Goal: Complete application form

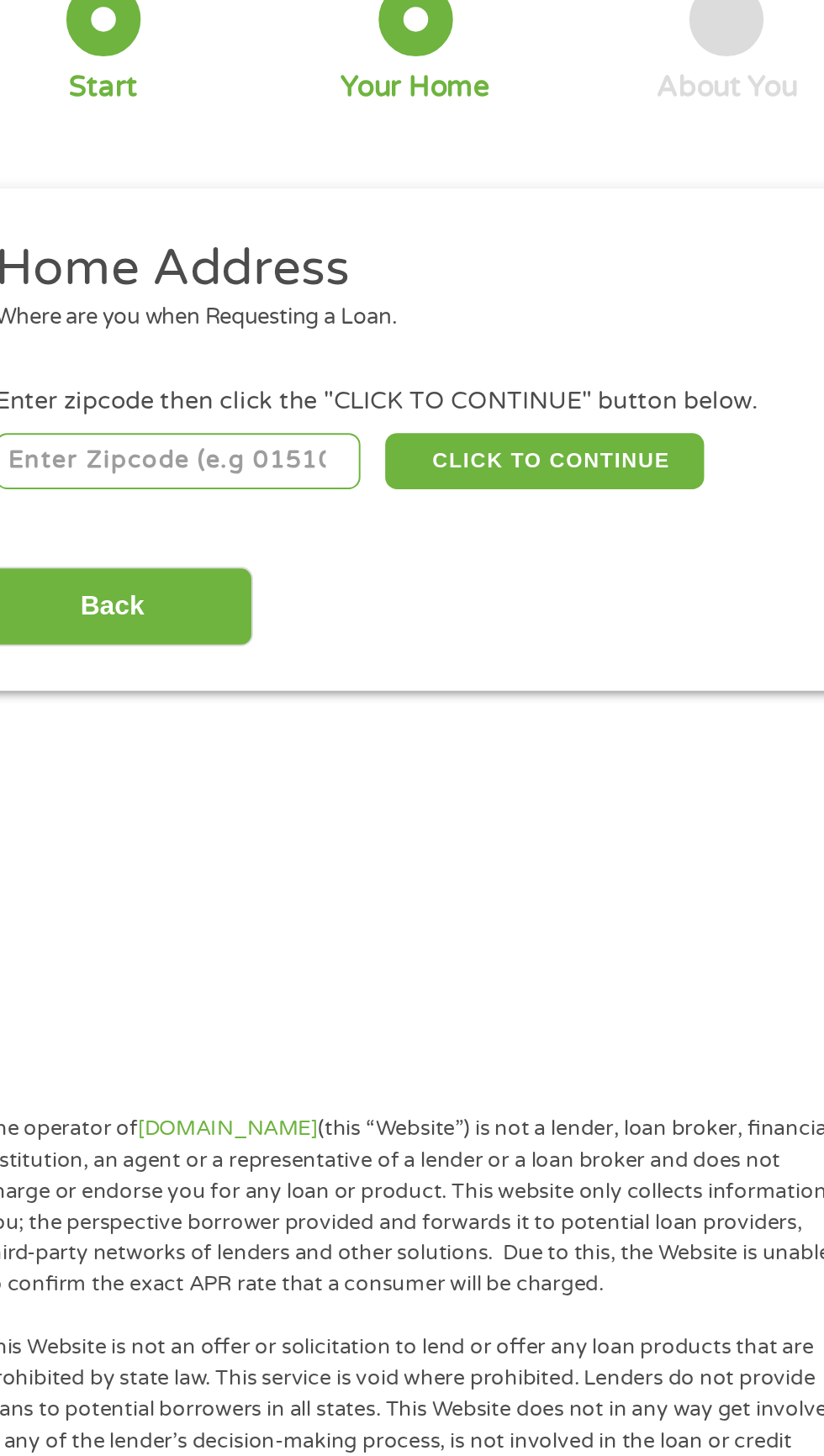
scroll to position [5, 0]
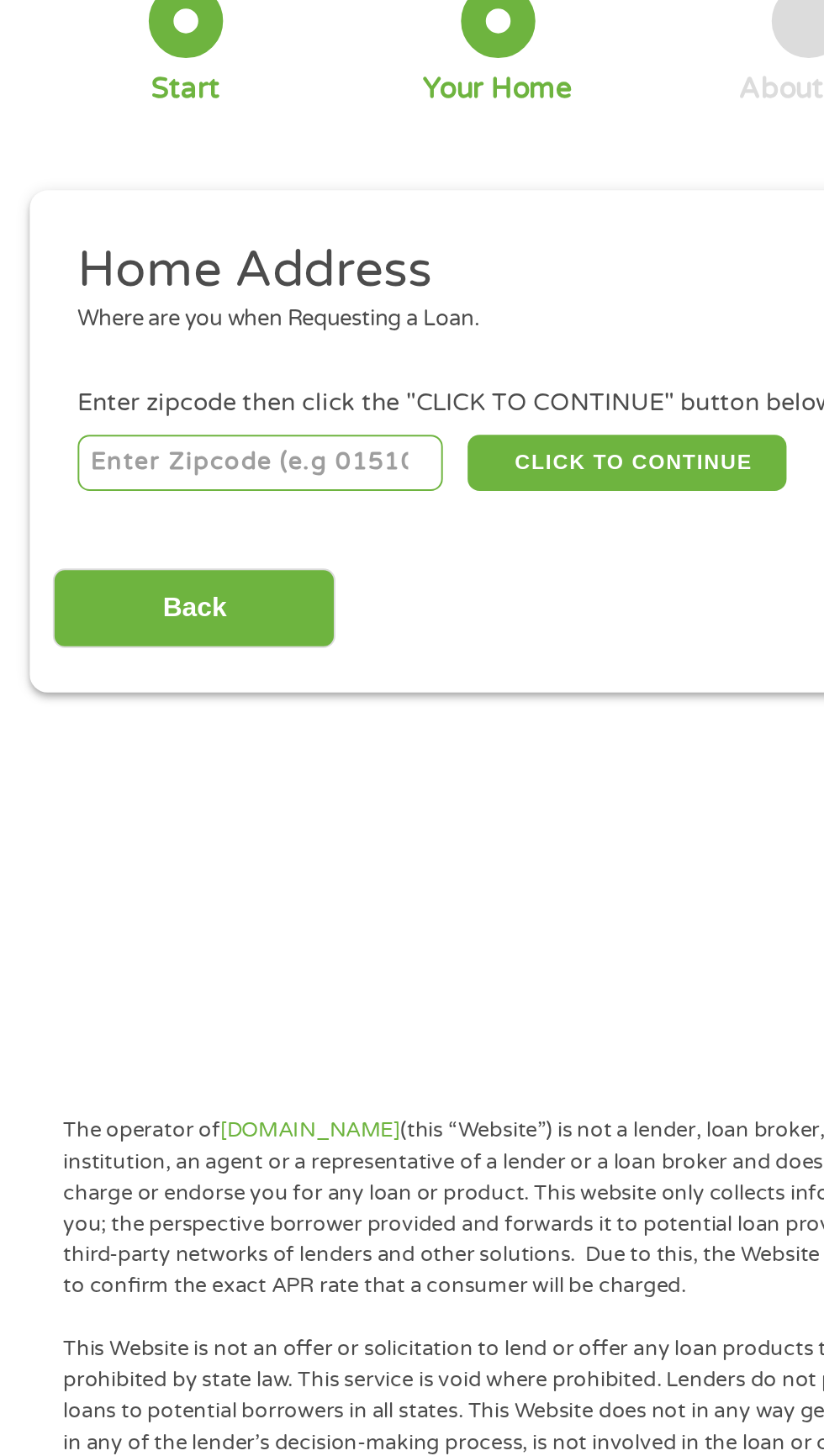
click at [155, 369] on input "number" at bounding box center [132, 367] width 186 height 29
type input "08051"
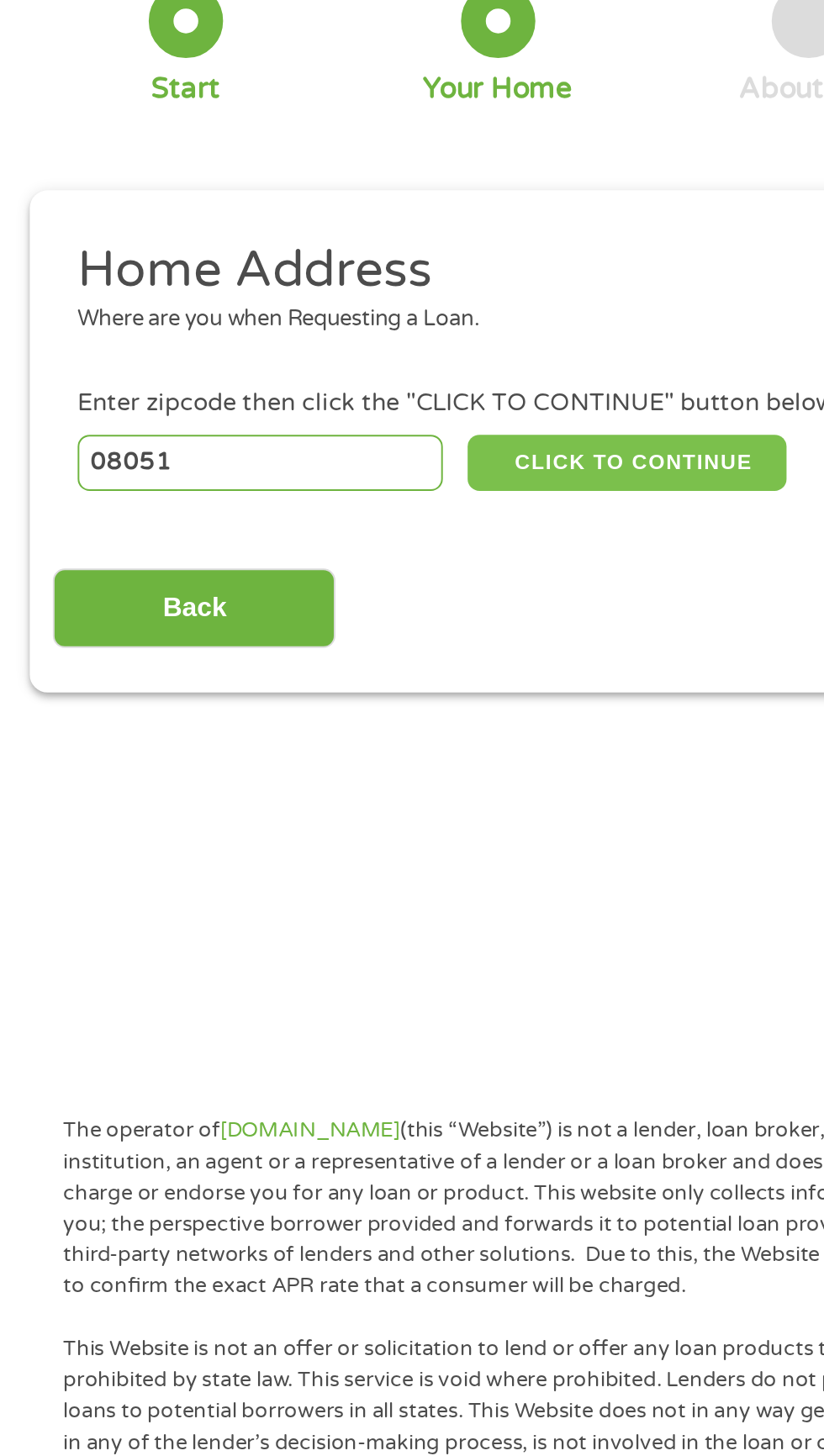
click at [374, 365] on button "CLICK TO CONTINUE" at bounding box center [318, 367] width 162 height 29
type input "08051"
type input "Mantua"
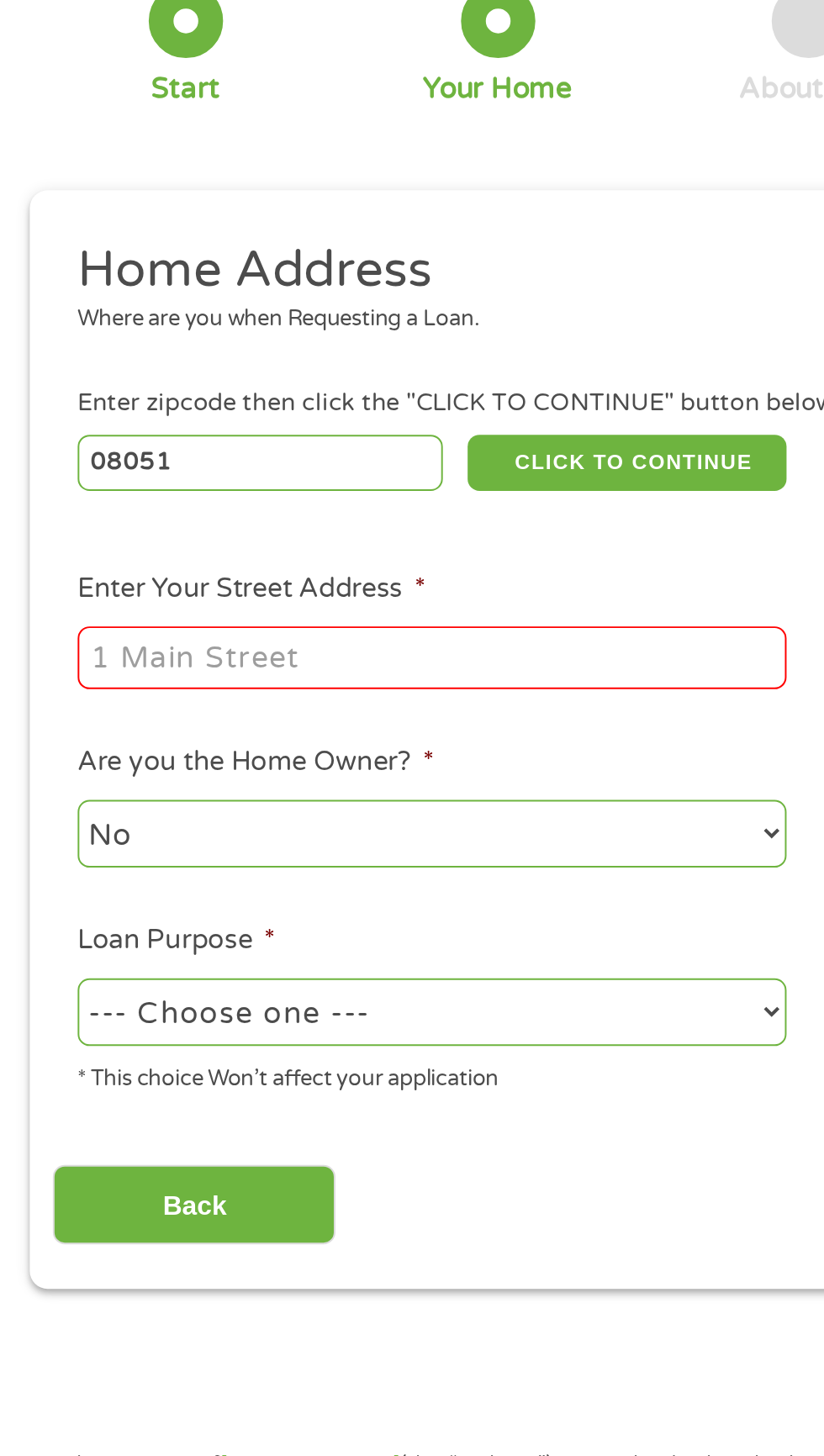
click at [281, 472] on input "Enter Your Street Address *" at bounding box center [219, 467] width 360 height 32
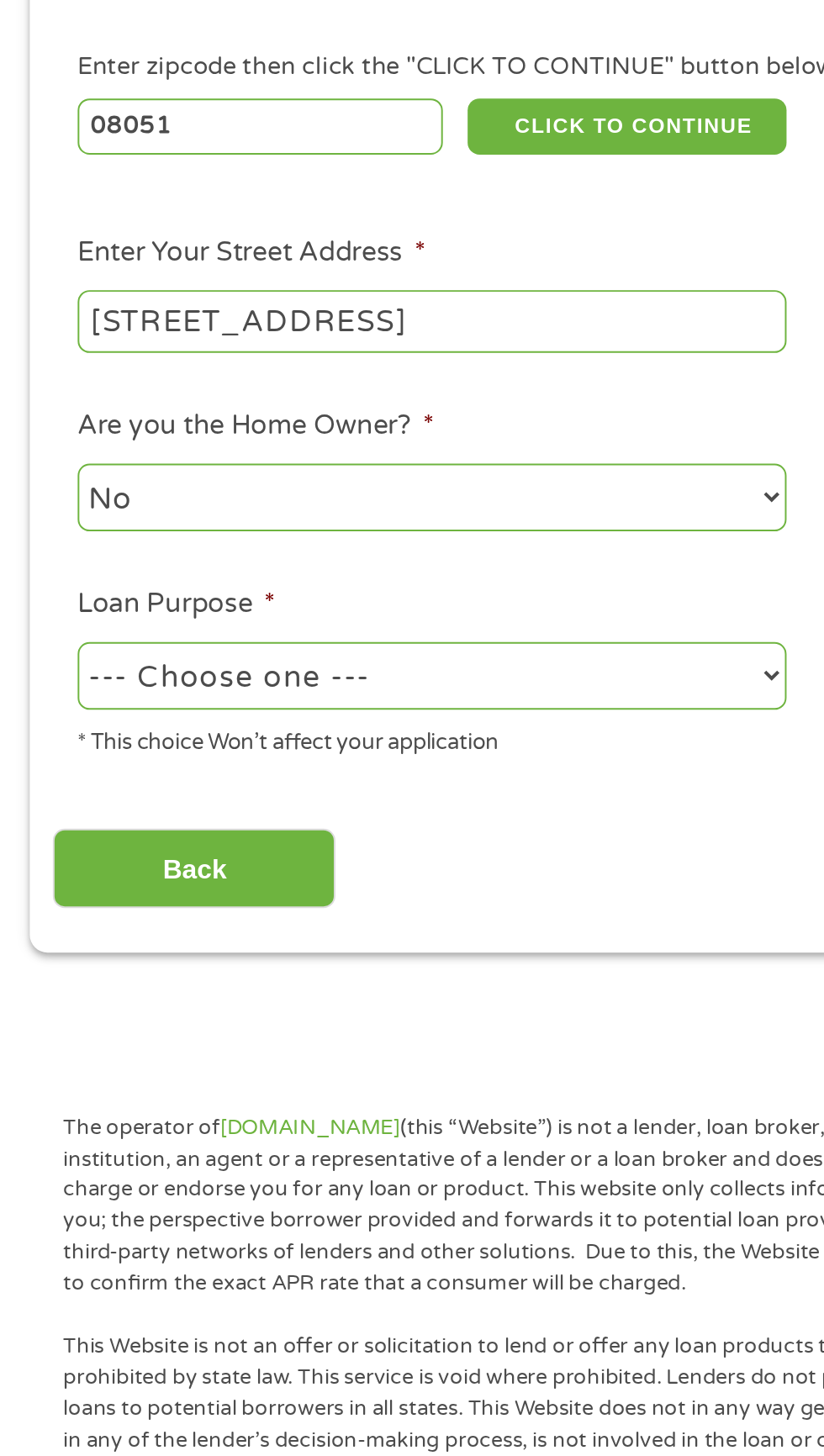
click at [372, 471] on input "[STREET_ADDRESS]" at bounding box center [219, 467] width 360 height 32
click at [382, 471] on input "[STREET_ADDRESS]" at bounding box center [219, 467] width 360 height 32
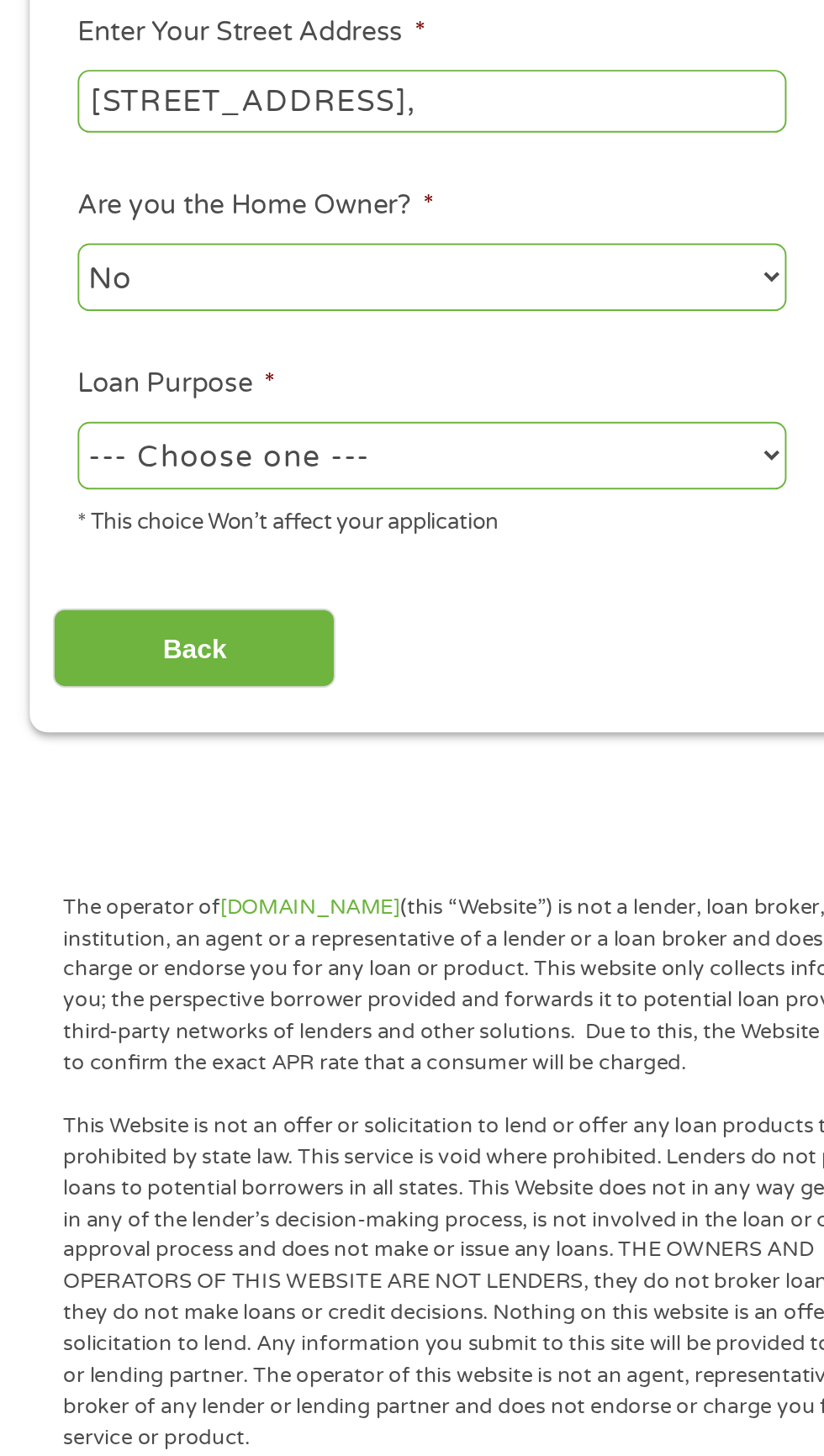
type input "[STREET_ADDRESS],"
click at [378, 662] on select "--- Choose one --- Pay Bills Debt Consolidation Home Improvement Major Purchase…" at bounding box center [219, 647] width 360 height 35
select select "paybills"
click at [39, 633] on select "--- Choose one --- Pay Bills Debt Consolidation Home Improvement Major Purchase…" at bounding box center [219, 647] width 360 height 35
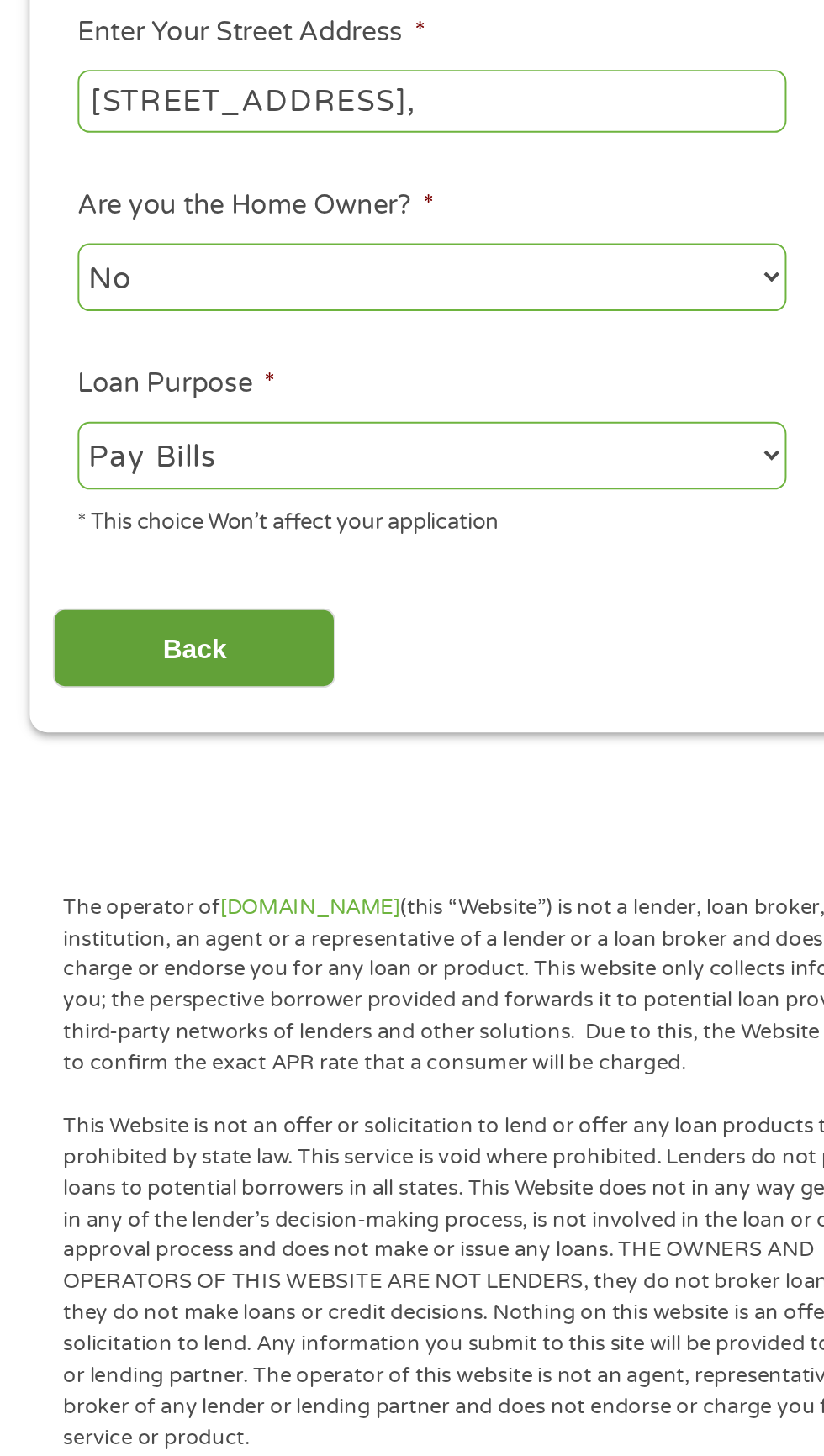
click at [128, 747] on input "Back" at bounding box center [99, 746] width 144 height 41
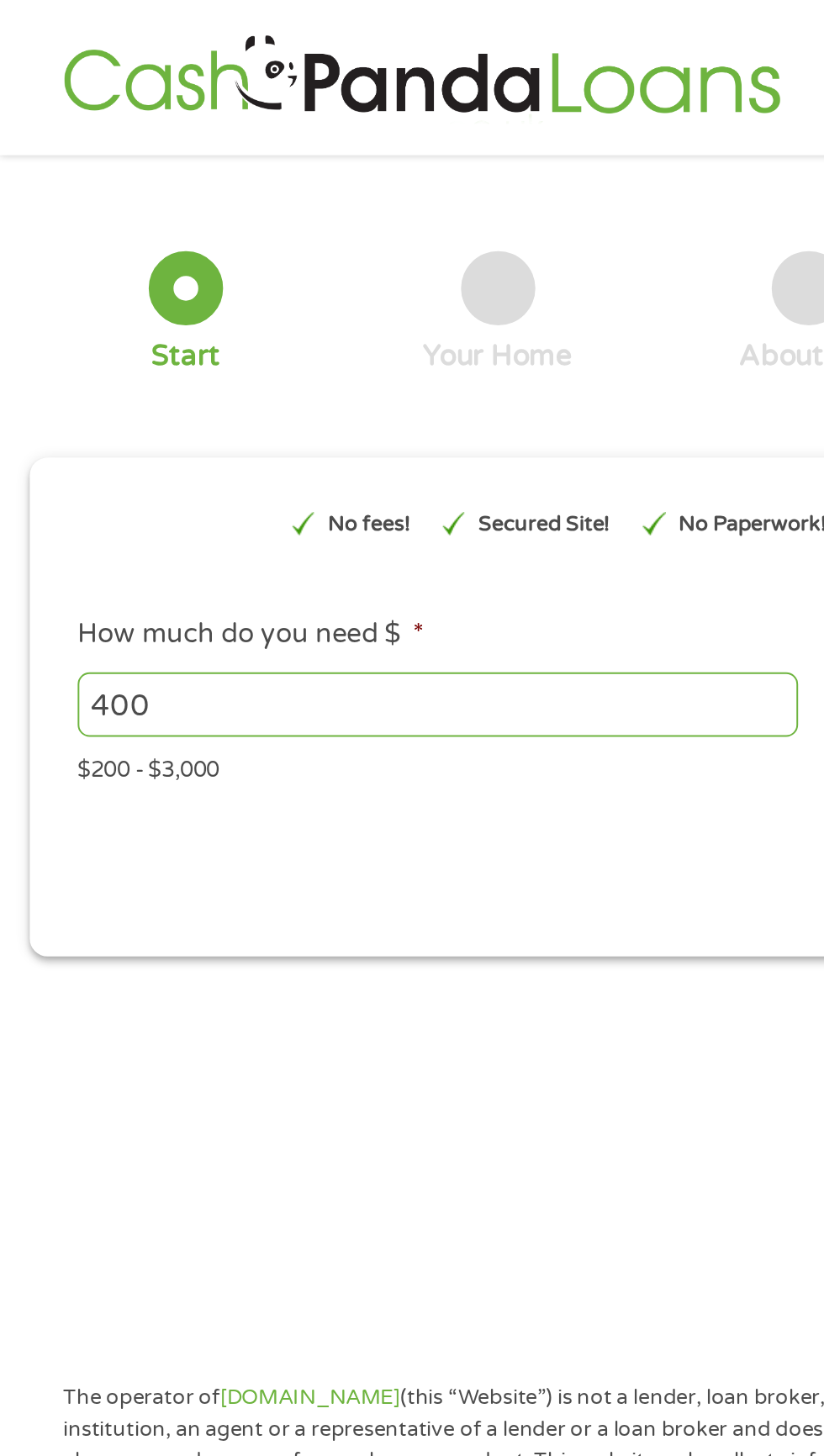
scroll to position [0, 0]
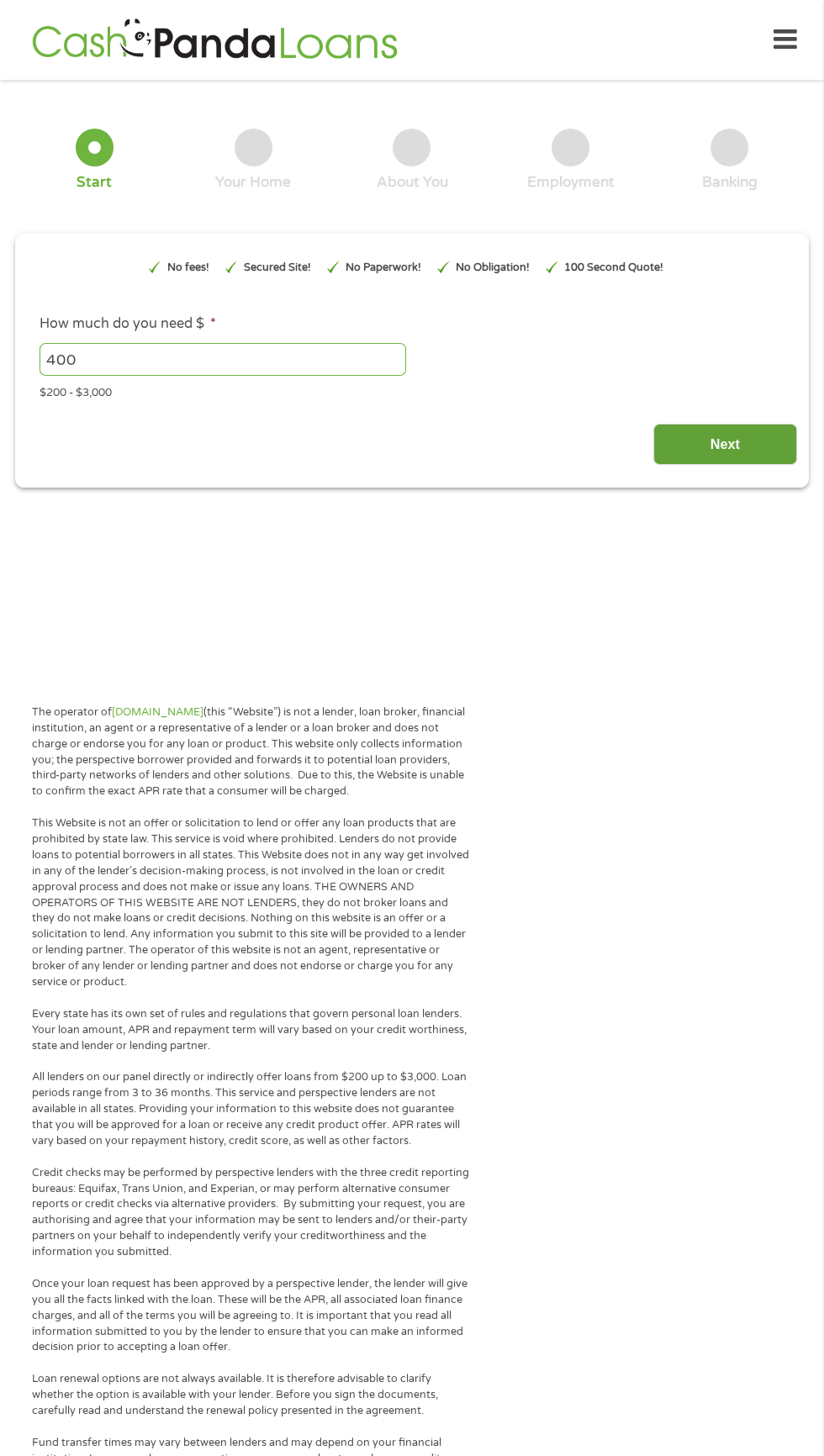
click at [770, 452] on input "Next" at bounding box center [725, 444] width 144 height 41
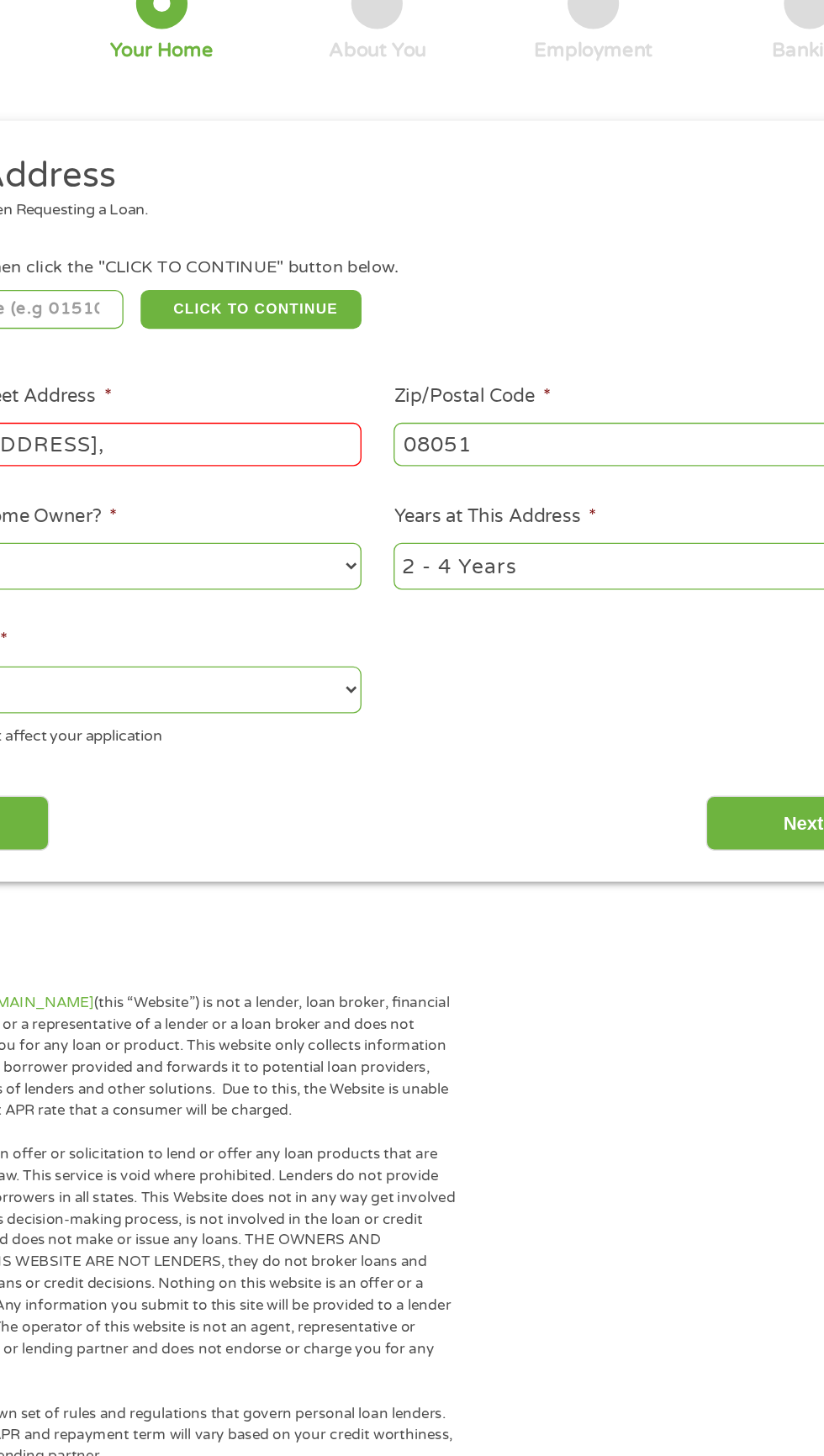
scroll to position [3, 0]
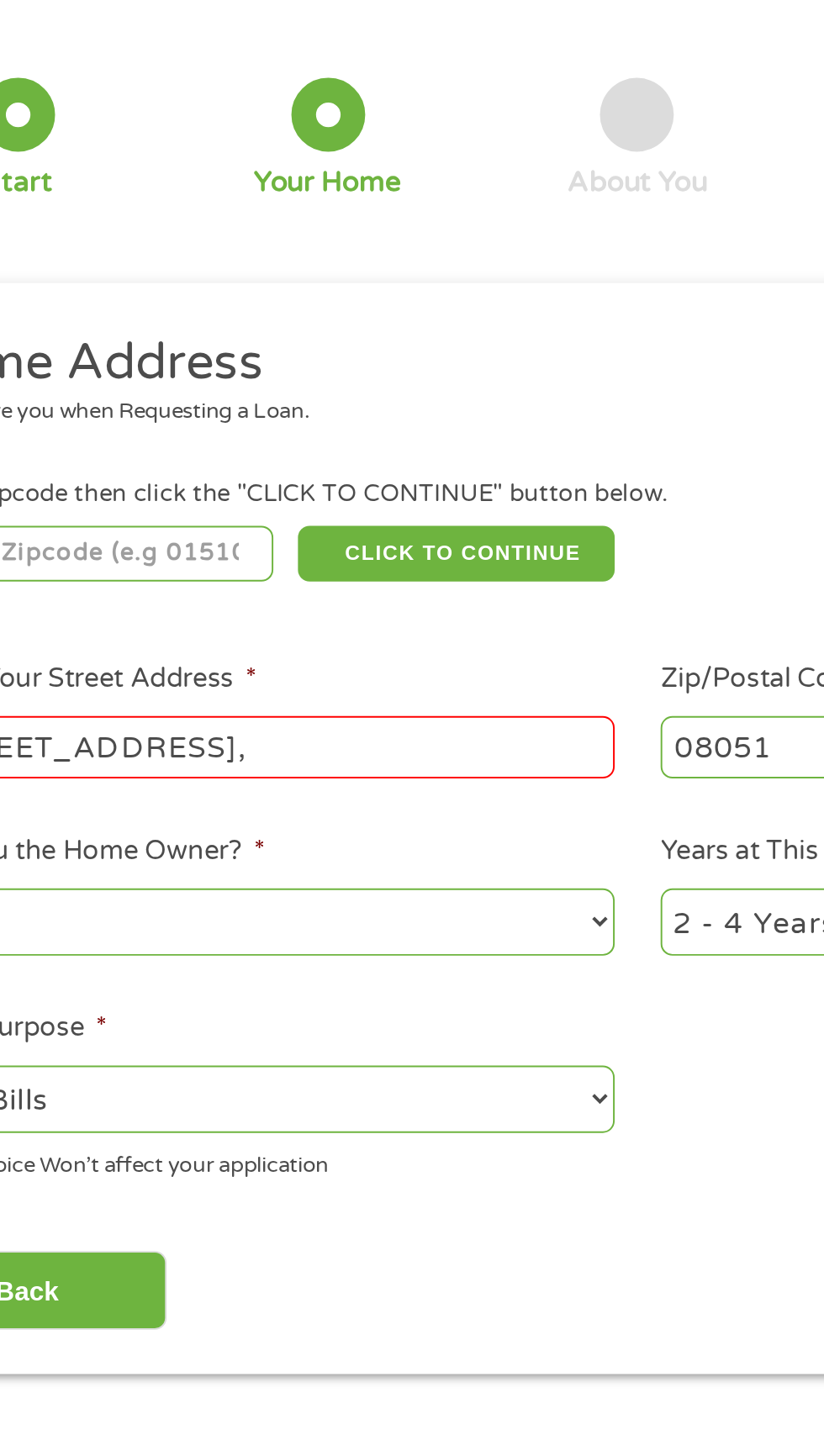
click at [181, 371] on input "number" at bounding box center [132, 370] width 186 height 29
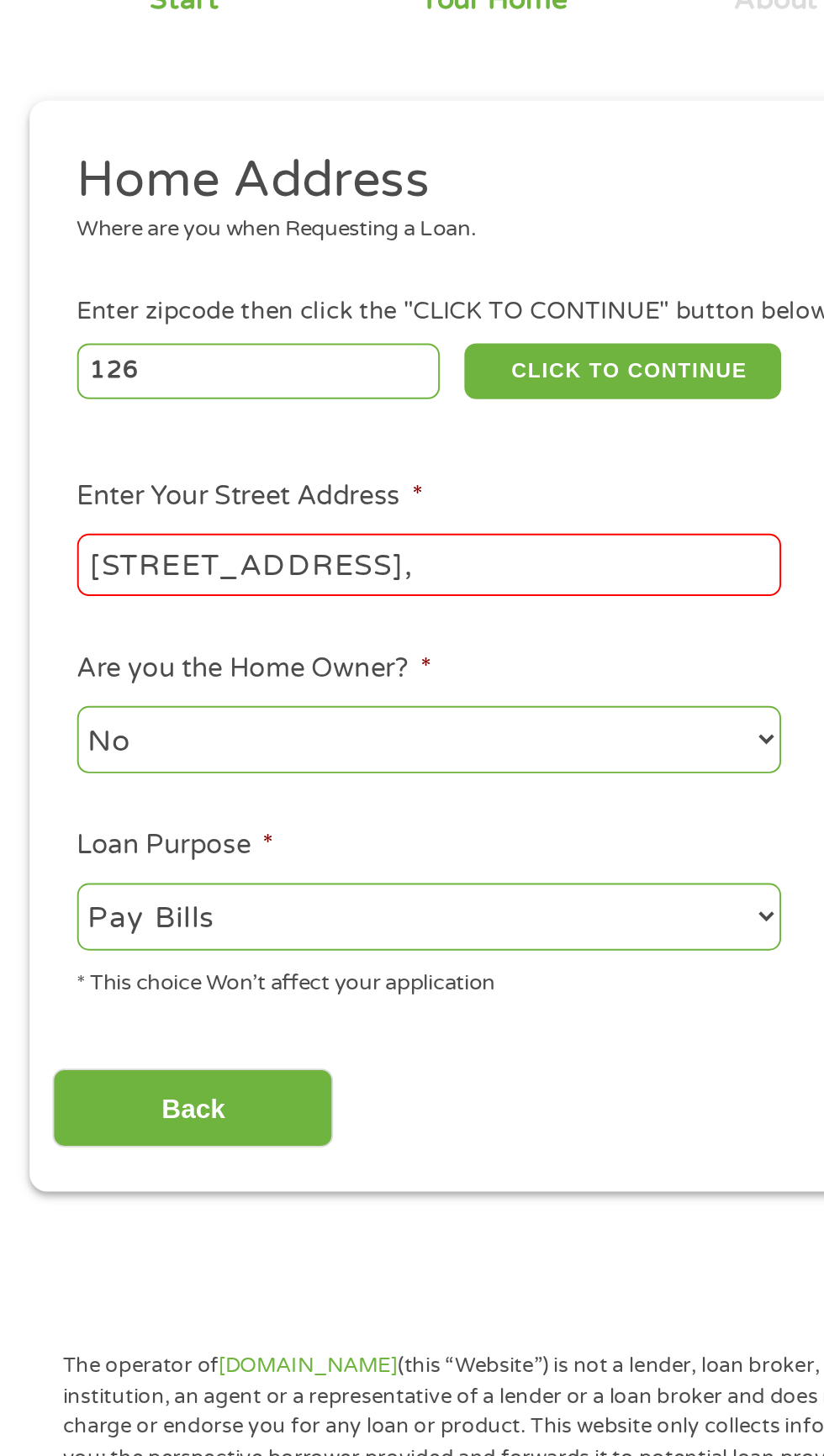
click at [166, 375] on input "126" at bounding box center [132, 370] width 186 height 29
click at [175, 370] on input "126" at bounding box center [132, 370] width 186 height 29
click at [183, 367] on input "126" at bounding box center [132, 370] width 186 height 29
click at [142, 373] on input "126" at bounding box center [132, 370] width 186 height 29
click at [161, 377] on input "126" at bounding box center [132, 370] width 186 height 29
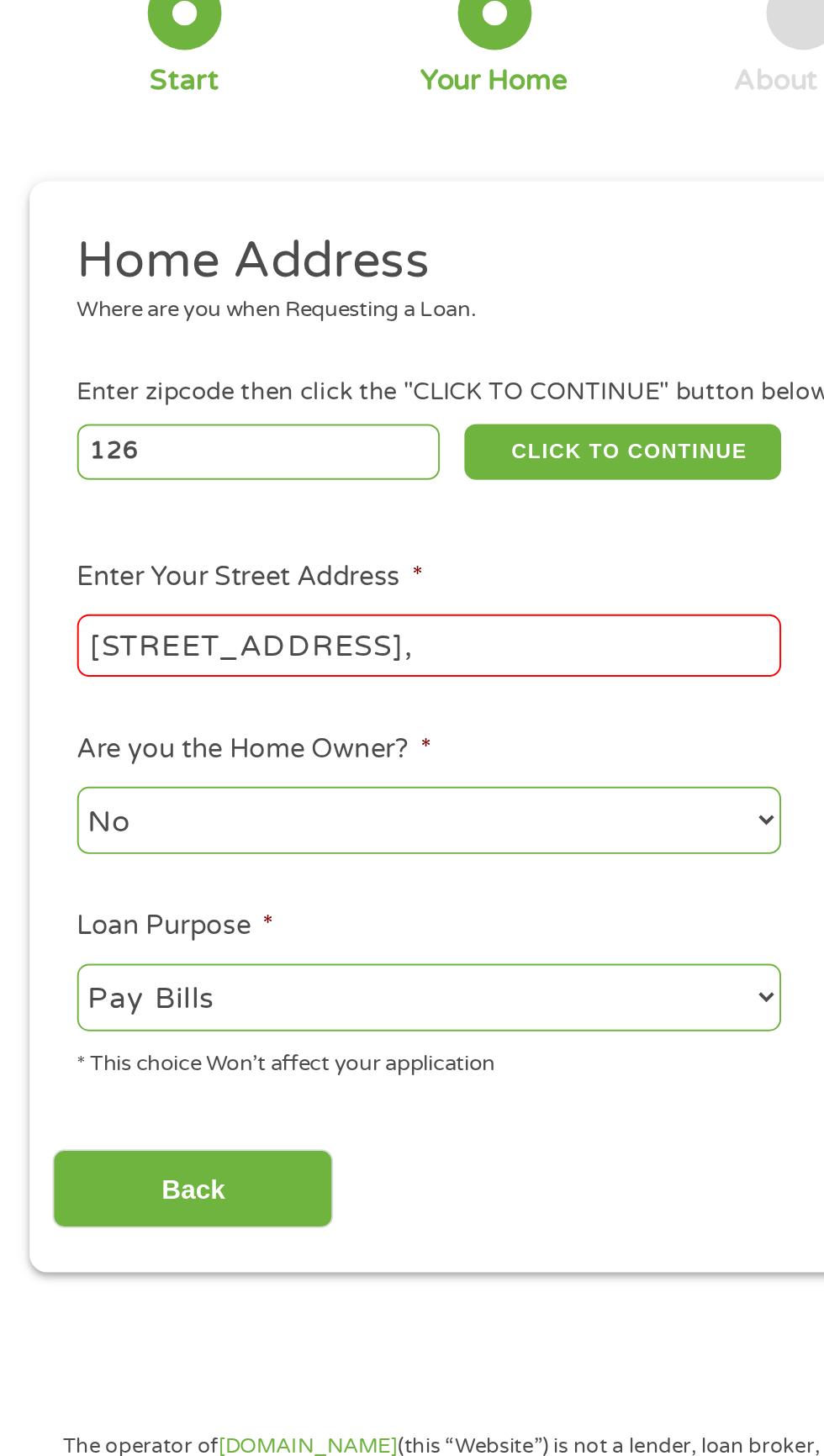
click at [165, 370] on input "126" at bounding box center [132, 370] width 186 height 29
click at [188, 371] on input "126" at bounding box center [132, 370] width 186 height 29
click at [195, 371] on input "126" at bounding box center [132, 370] width 186 height 29
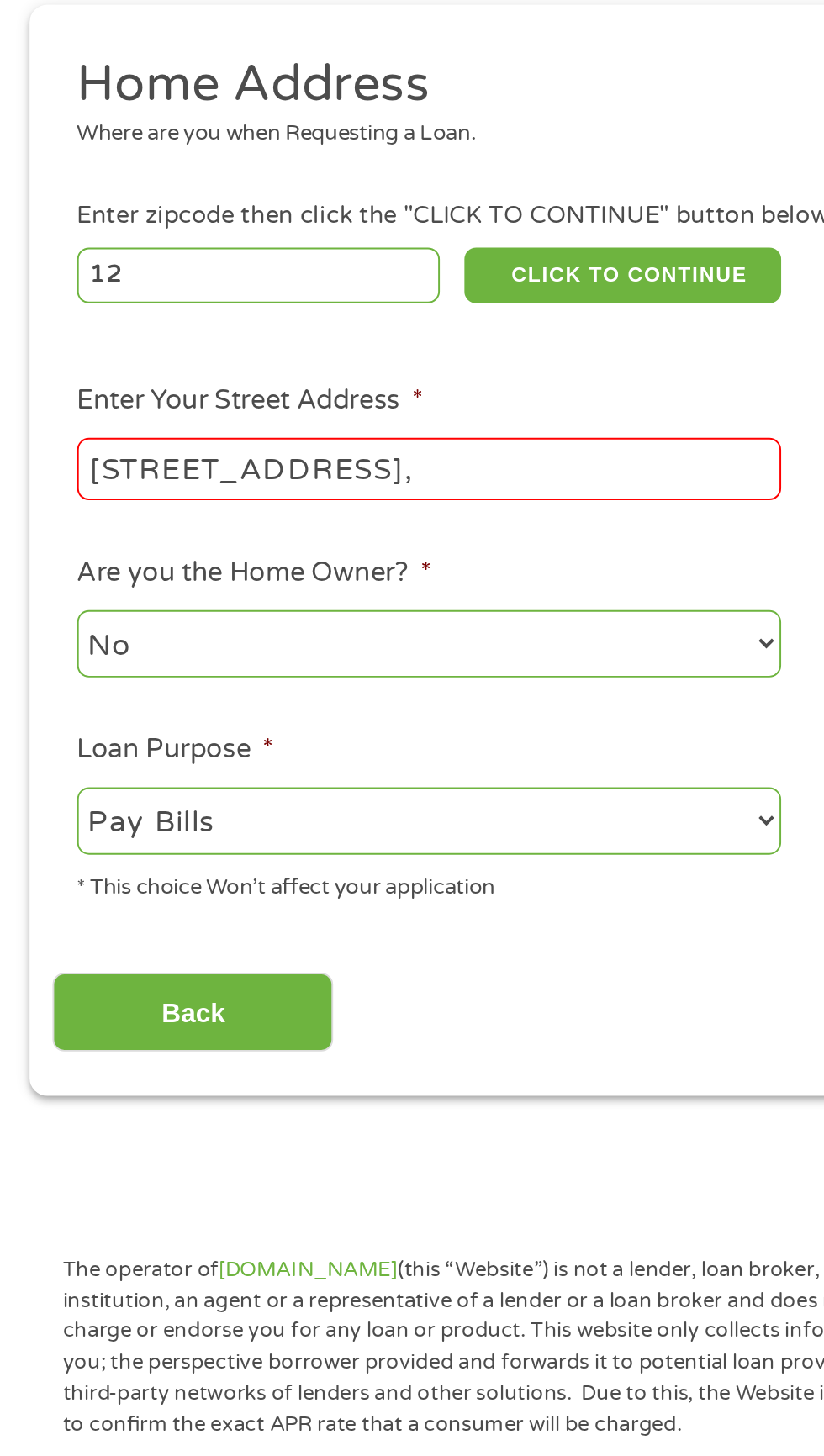
type input "1"
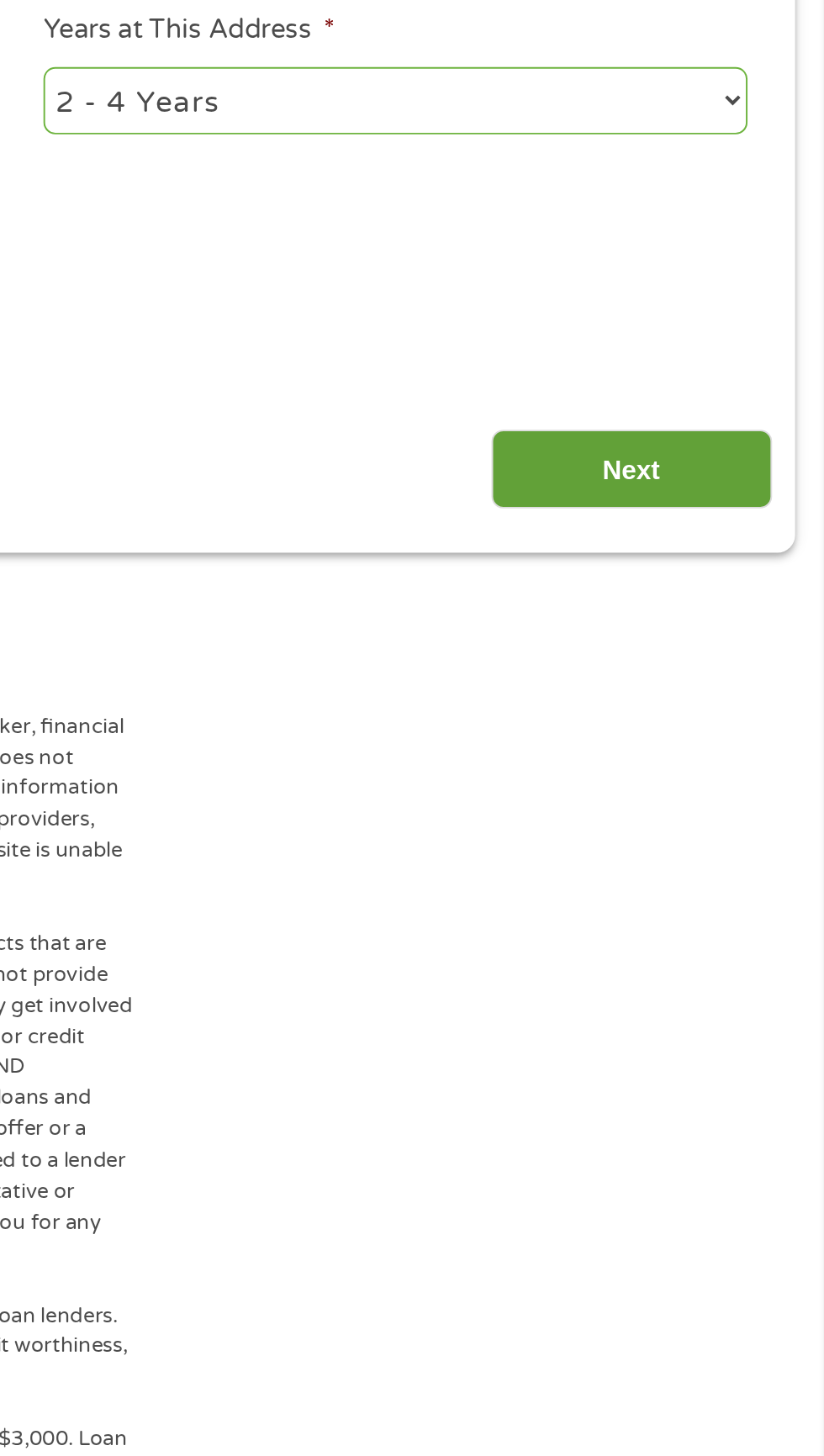
type input "08051"
click at [758, 735] on input "Next" at bounding box center [725, 748] width 144 height 41
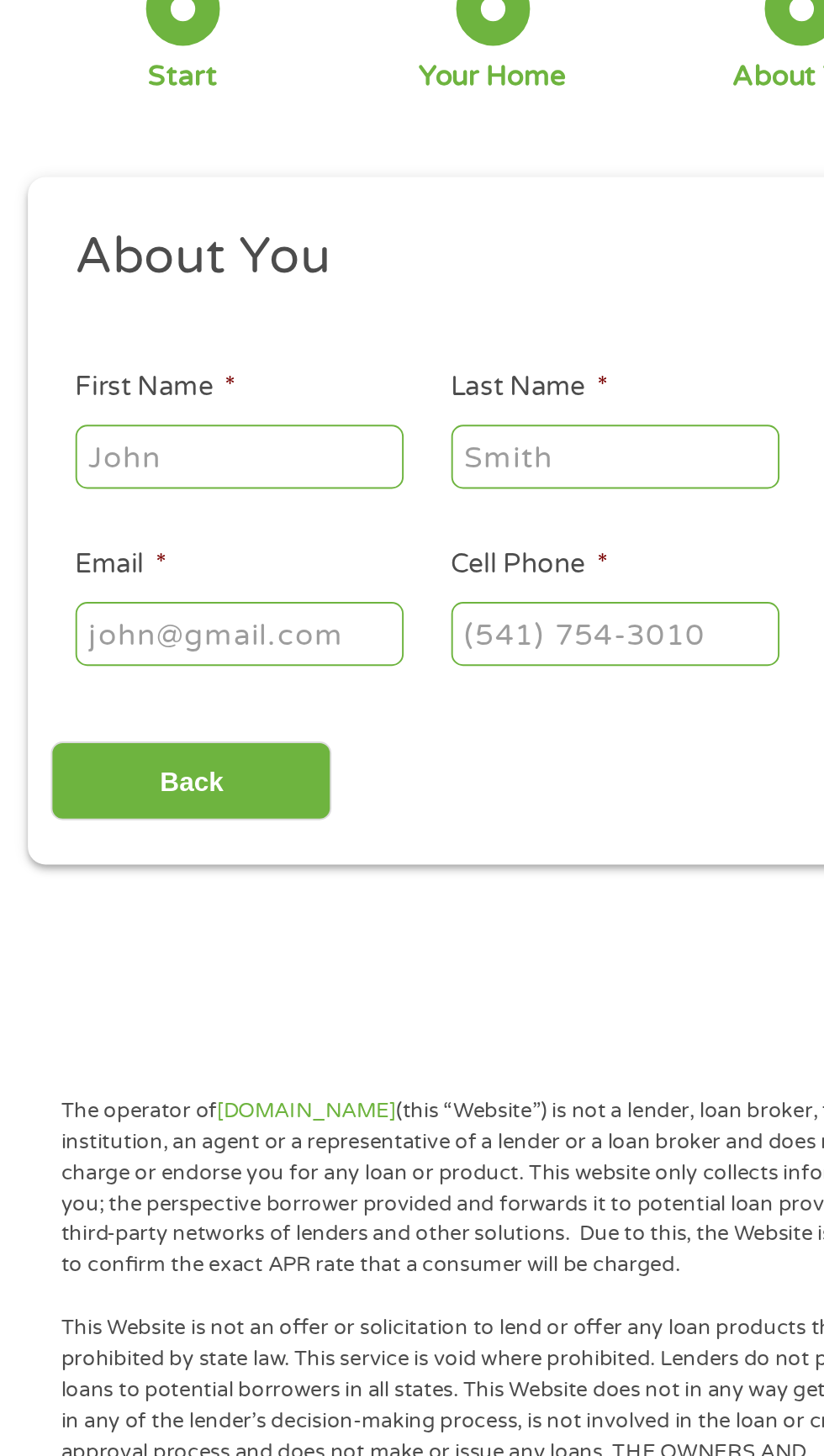
scroll to position [7, 0]
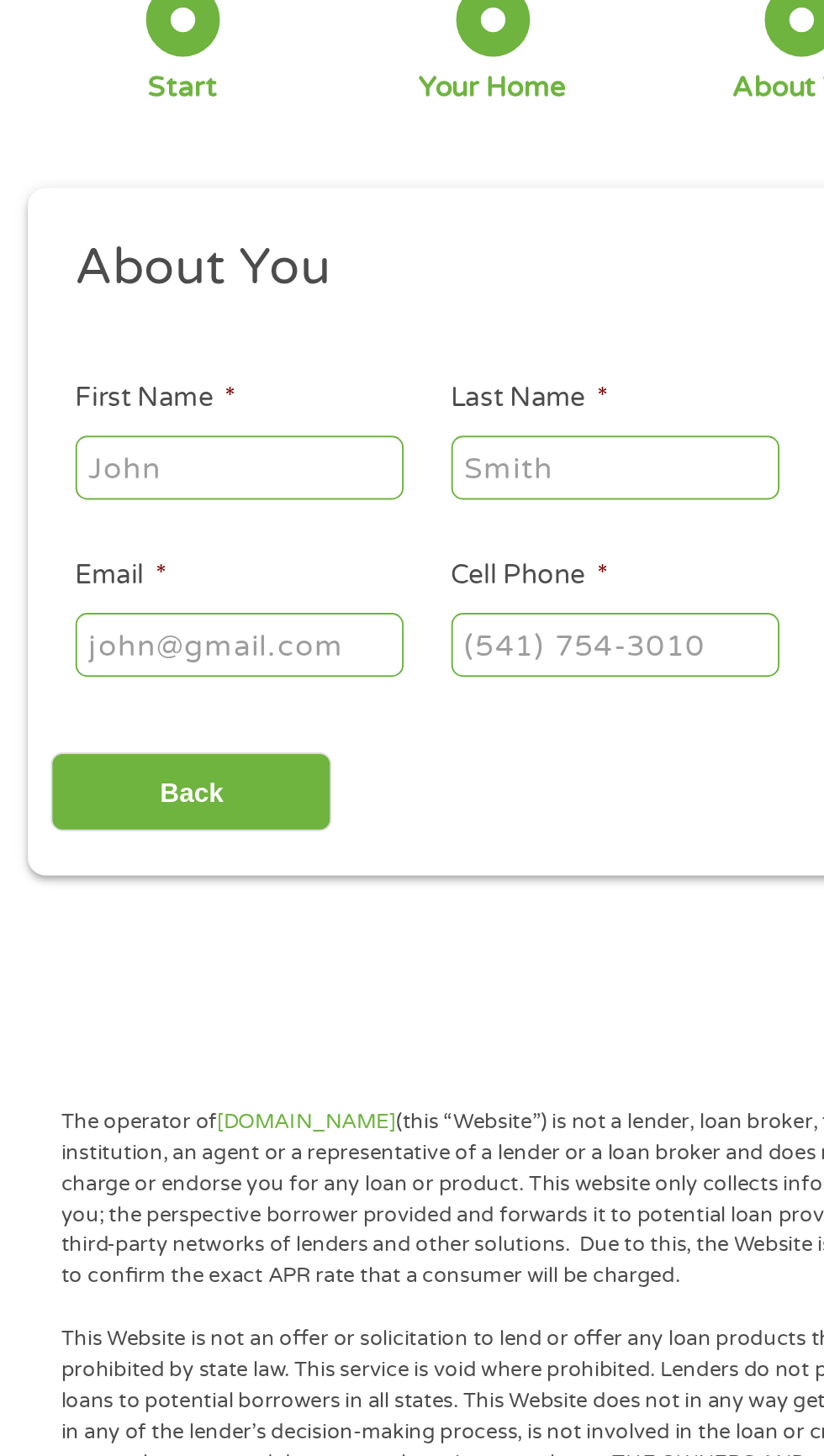
click at [150, 372] on input "First Name *" at bounding box center [123, 369] width 168 height 32
type input "[PERSON_NAME]"
type input "[EMAIL_ADDRESS][DOMAIN_NAME]"
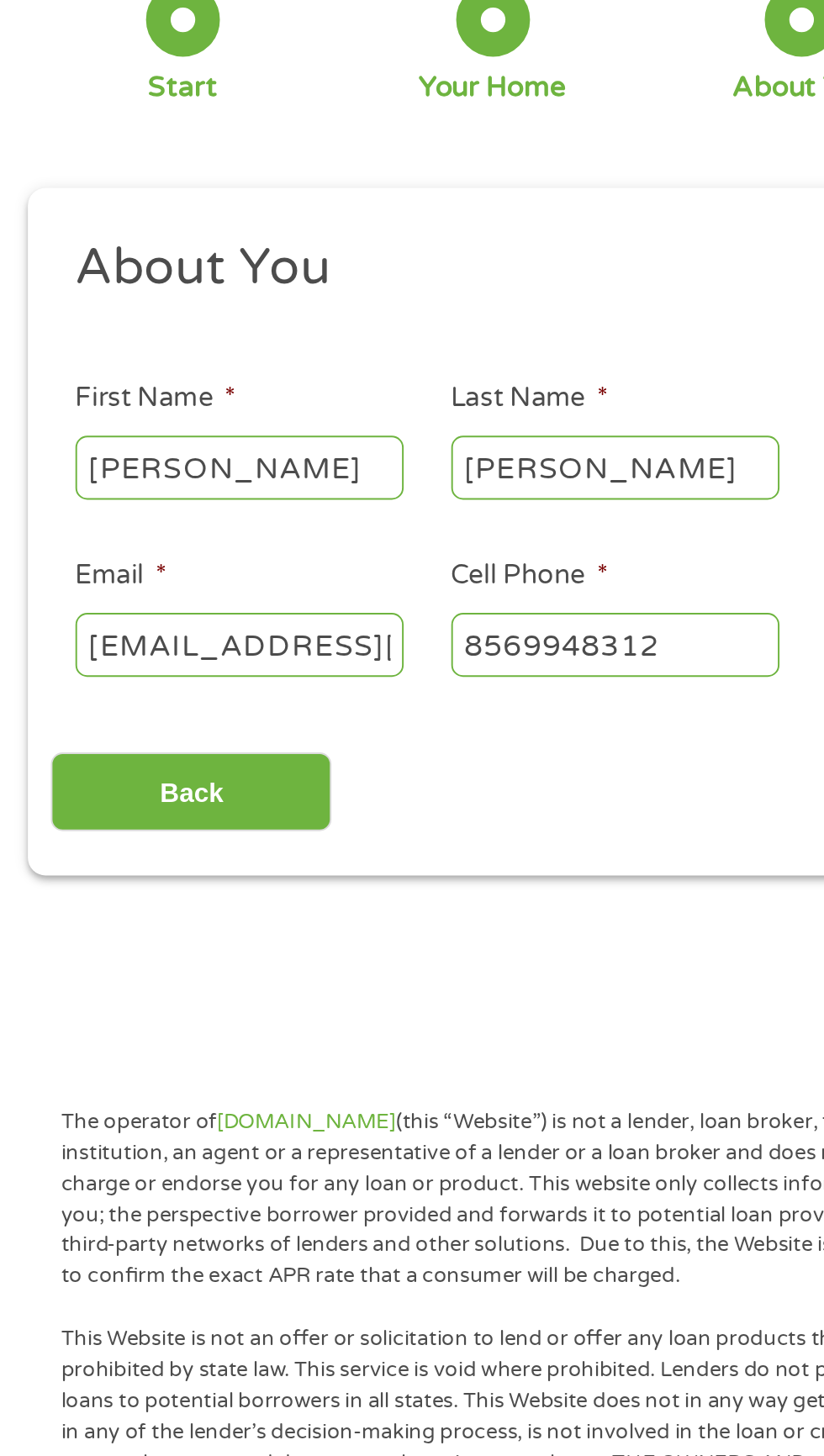
type input "[PHONE_NUMBER]"
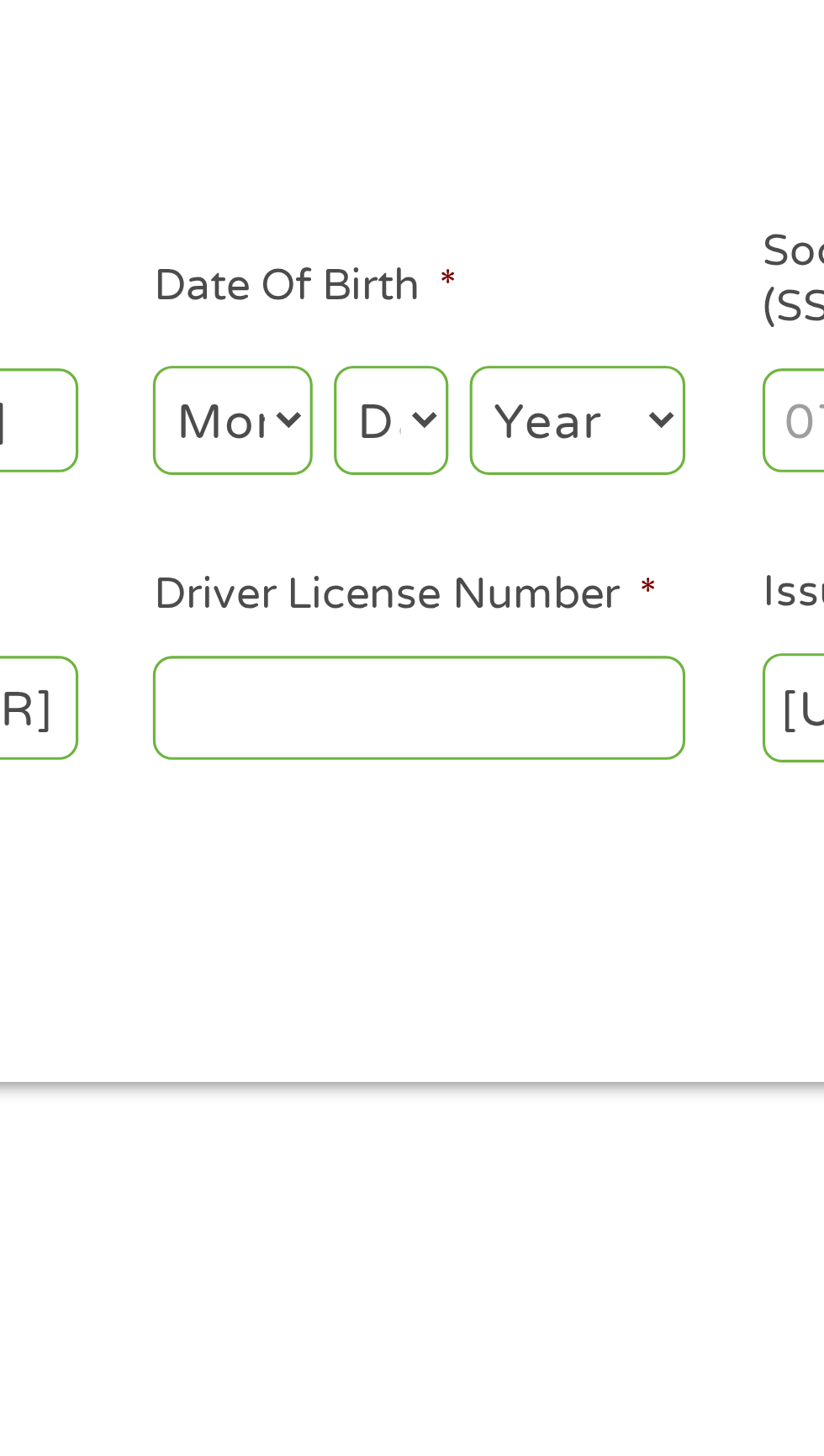
click at [468, 357] on select "Month 1 2 3 4 5 6 7 8 9 10 11 12" at bounding box center [449, 369] width 51 height 35
select select "4"
click at [424, 352] on select "Month 1 2 3 4 5 6 7 8 9 10 11 12" at bounding box center [449, 369] width 51 height 35
click at [512, 369] on select "Day 1 2 3 4 5 6 7 8 9 10 11 12 13 14 15 16 17 18 19 20 21 22 23 24 25 26 27 28 …" at bounding box center [499, 369] width 36 height 35
select select "17"
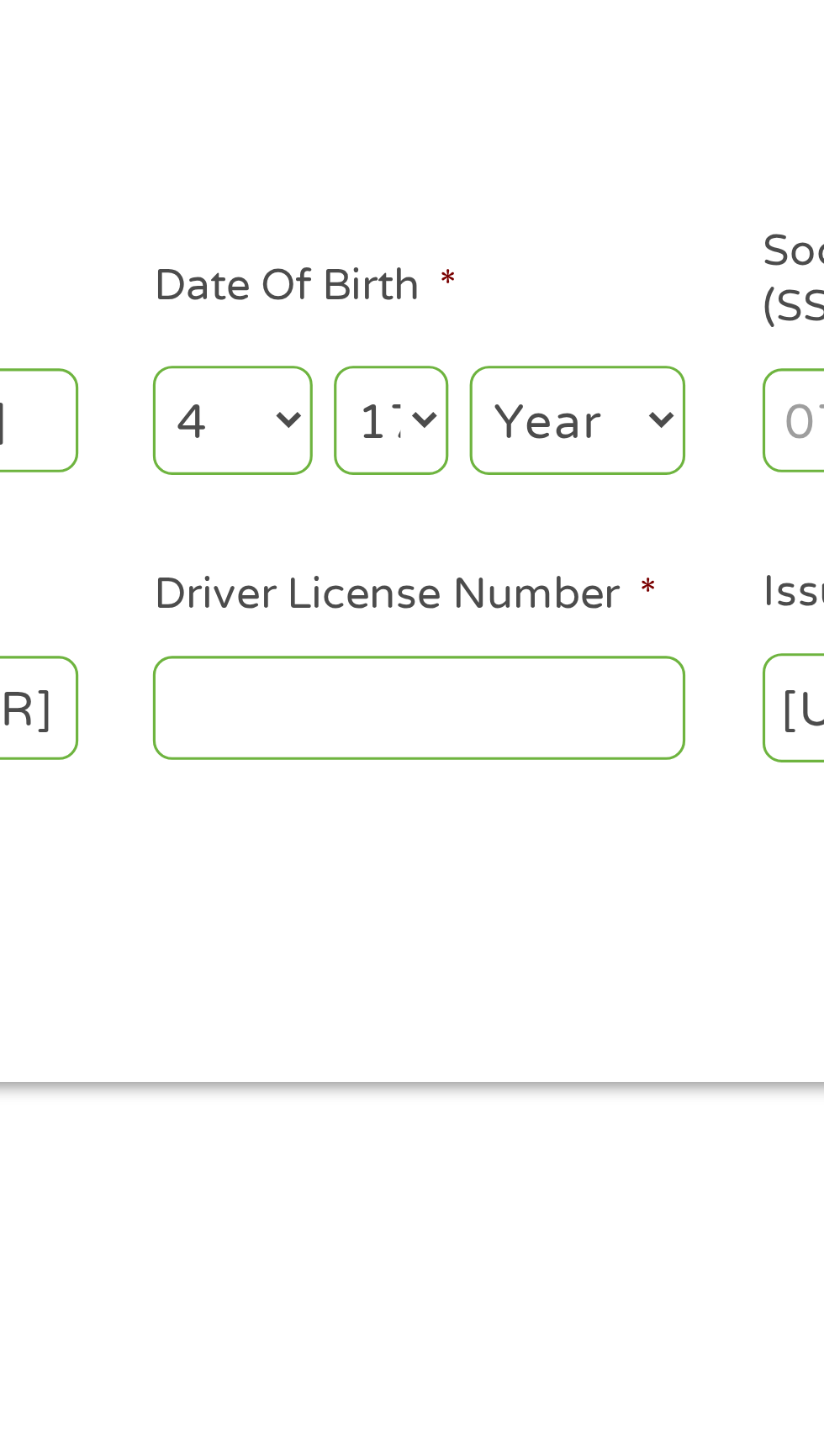
click at [481, 352] on select "Day 1 2 3 4 5 6 7 8 9 10 11 12 13 14 15 16 17 18 19 20 21 22 23 24 25 26 27 28 …" at bounding box center [499, 369] width 36 height 35
click at [566, 369] on select "Year [DATE] 2006 2005 2004 2003 2002 2001 2000 1999 1998 1997 1996 1995 1994 19…" at bounding box center [557, 369] width 68 height 35
click at [524, 352] on select "Year [DATE] 2006 2005 2004 2003 2002 2001 2000 1999 1998 1997 1996 1995 1994 19…" at bounding box center [557, 369] width 68 height 35
click at [510, 369] on select "Day 1 2 3 4 5 6 7 8 9 10 11 12 13 14 15 16 17 18 19 20 21 22 23 24 25 26 27 28 …" at bounding box center [499, 369] width 36 height 35
click at [481, 352] on select "Day 1 2 3 4 5 6 7 8 9 10 11 12 13 14 15 16 17 18 19 20 21 22 23 24 25 26 27 28 …" at bounding box center [499, 369] width 36 height 35
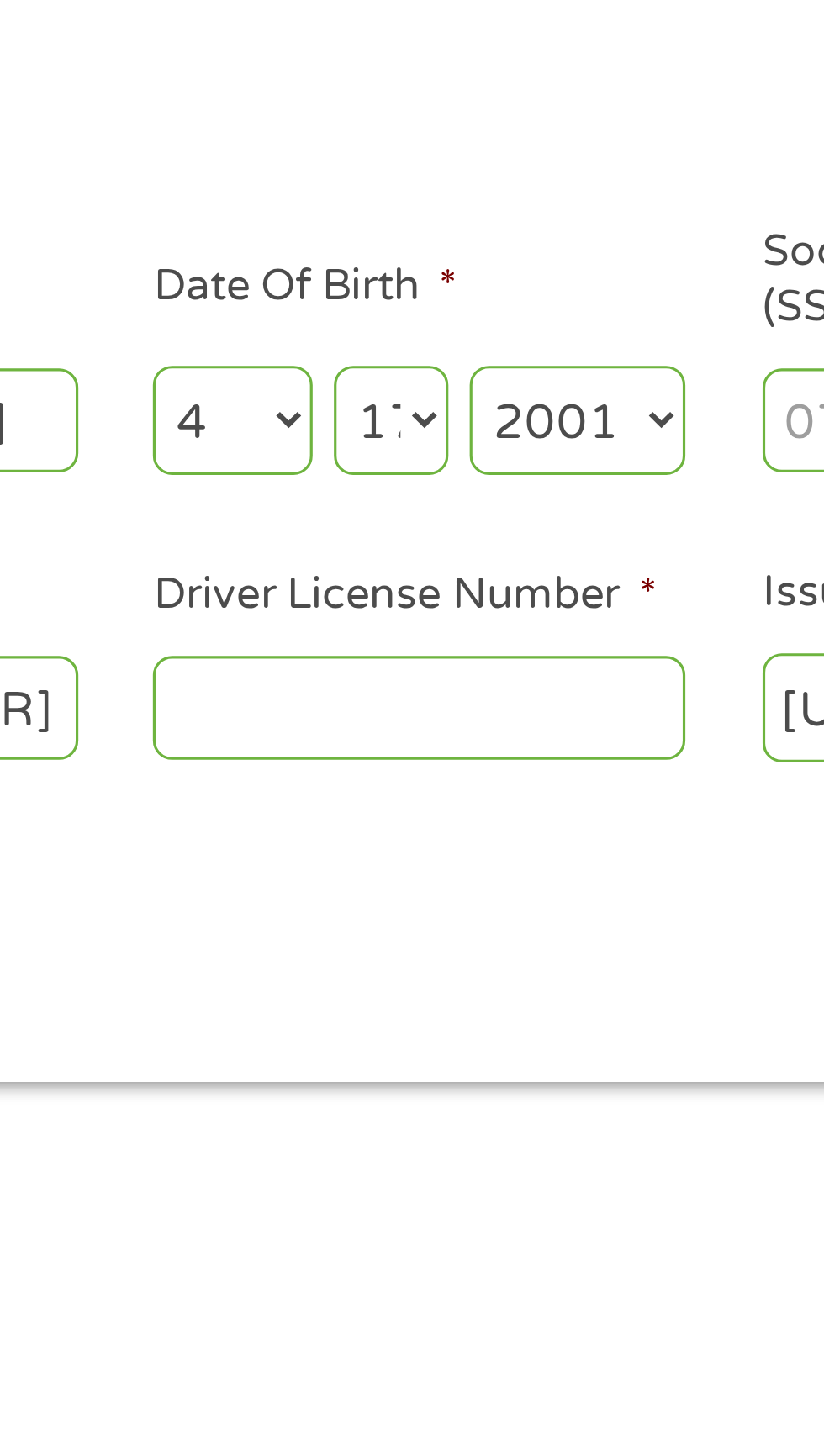
click at [579, 368] on select "Year [DATE] 2006 2005 2004 2003 2002 2001 2000 1999 1998 1997 1996 1995 1994 19…" at bounding box center [557, 369] width 68 height 35
select select "1972"
click at [524, 352] on select "Year [DATE] 2006 2005 2004 2003 2002 2001 2000 1999 1998 1997 1996 1995 1994 19…" at bounding box center [557, 369] width 68 height 35
click at [569, 460] on input "Driver License Number *" at bounding box center [508, 459] width 168 height 32
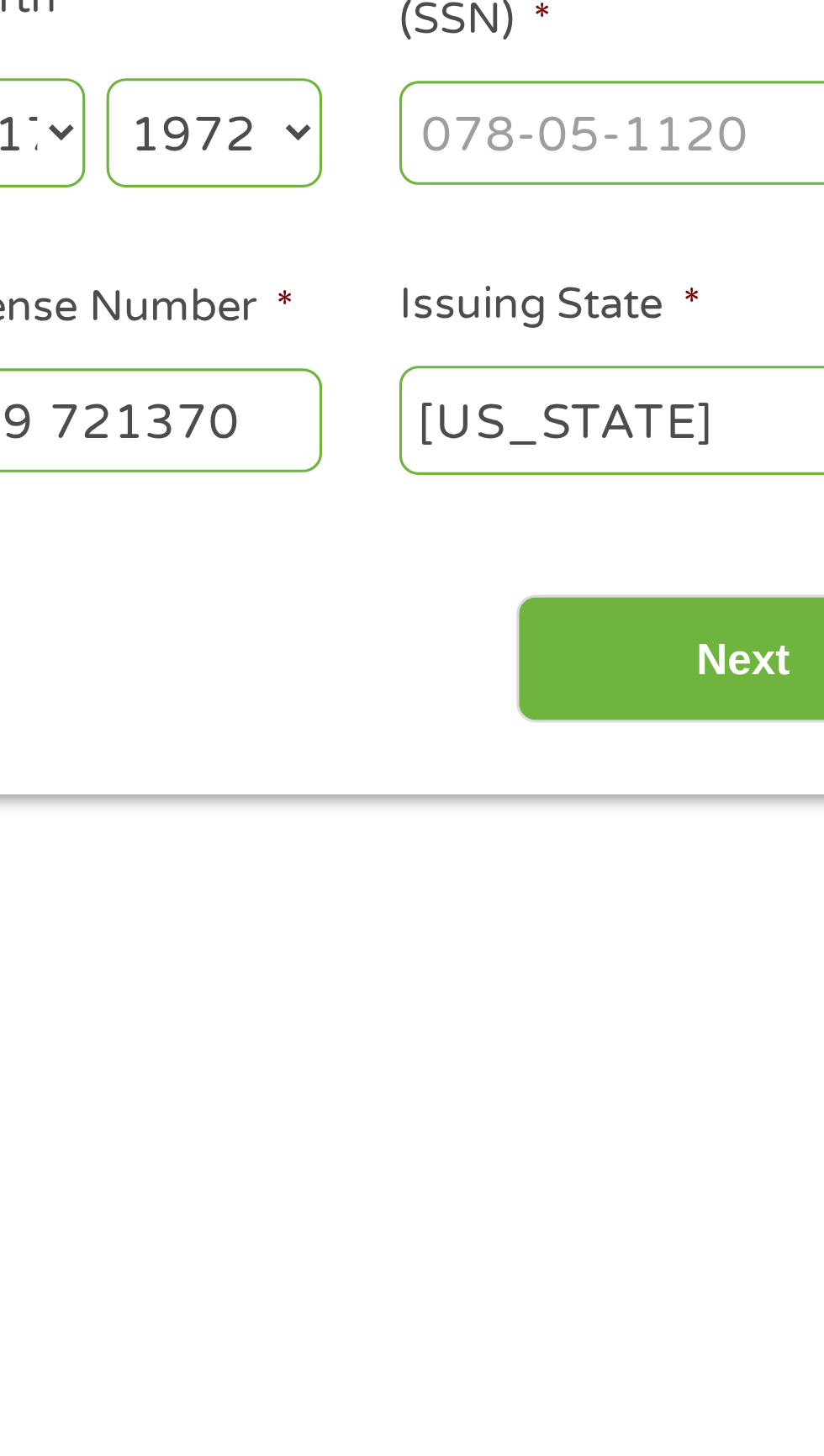
type input "E520839 721370"
click at [720, 460] on select "[US_STATE] [US_STATE] [US_STATE] [US_STATE] [US_STATE] [US_STATE] [US_STATE] [U…" at bounding box center [701, 460] width 168 height 35
select select "[US_STATE]"
click at [616, 444] on select "[US_STATE] [US_STATE] [US_STATE] [US_STATE] [US_STATE] [US_STATE] [US_STATE] [U…" at bounding box center [701, 460] width 168 height 35
click at [724, 375] on input "Social Security Number (SSN) *" at bounding box center [701, 369] width 168 height 32
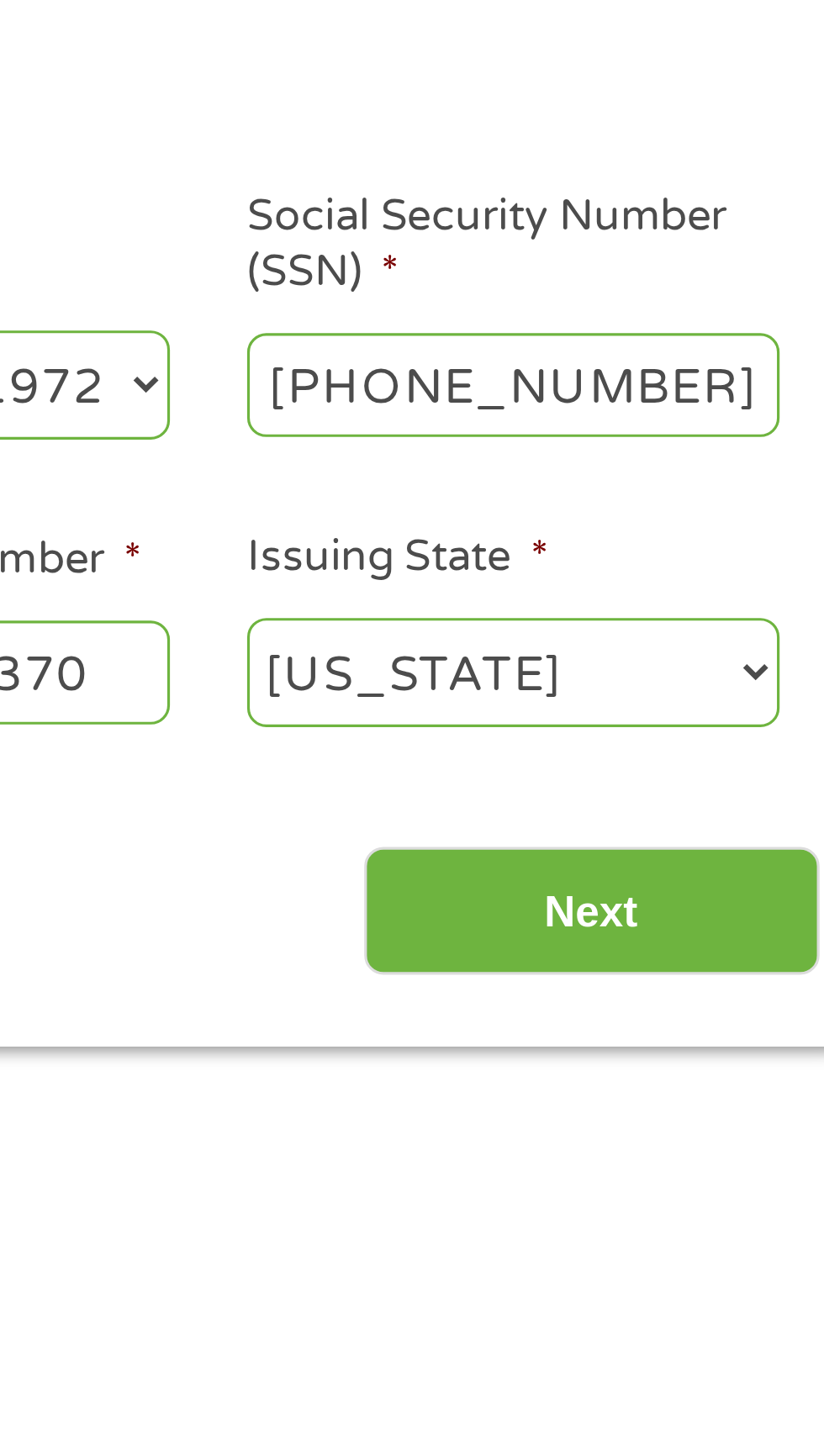
type input "143-76-3385"
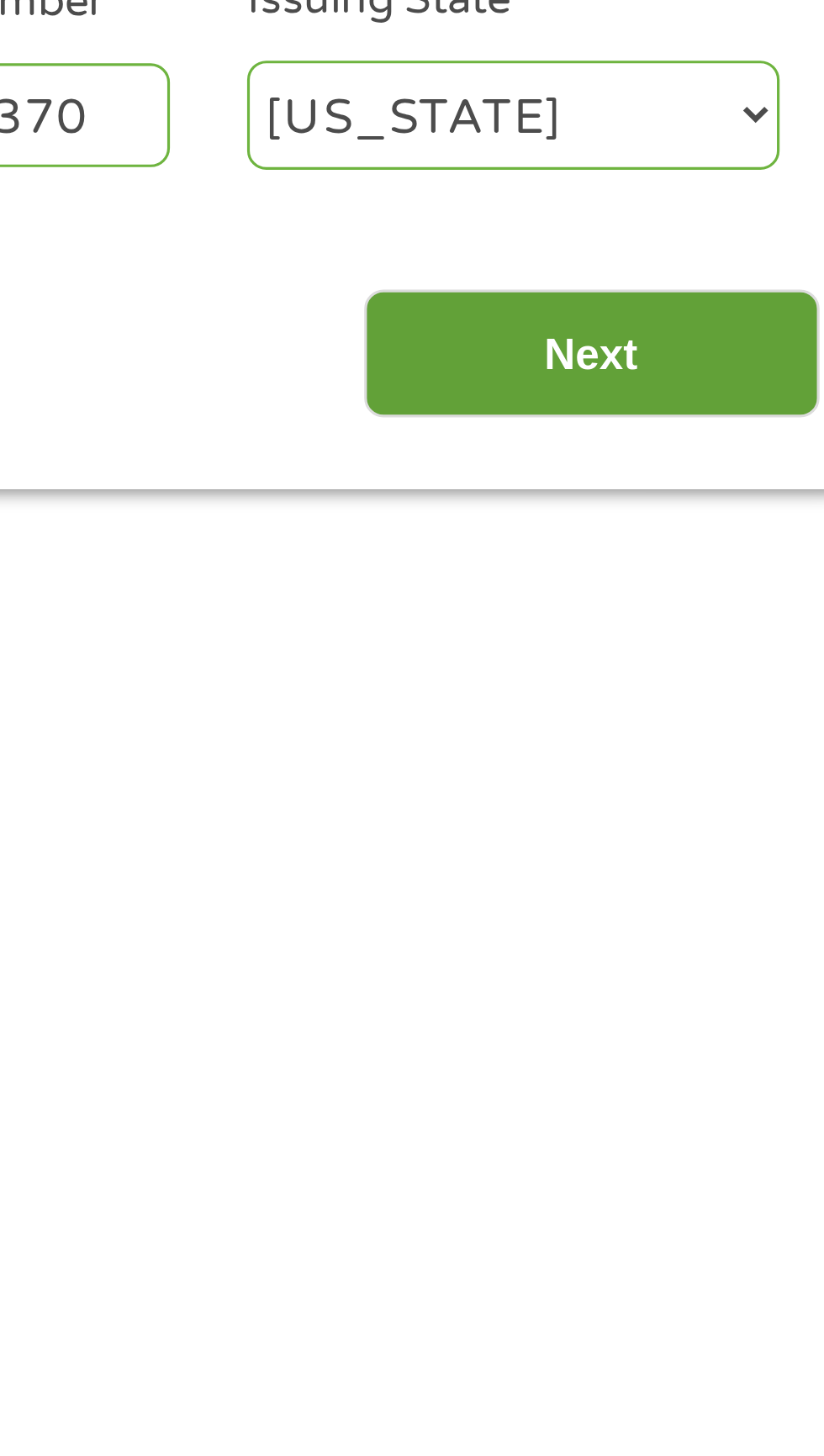
click at [750, 522] on input "Next" at bounding box center [725, 536] width 144 height 41
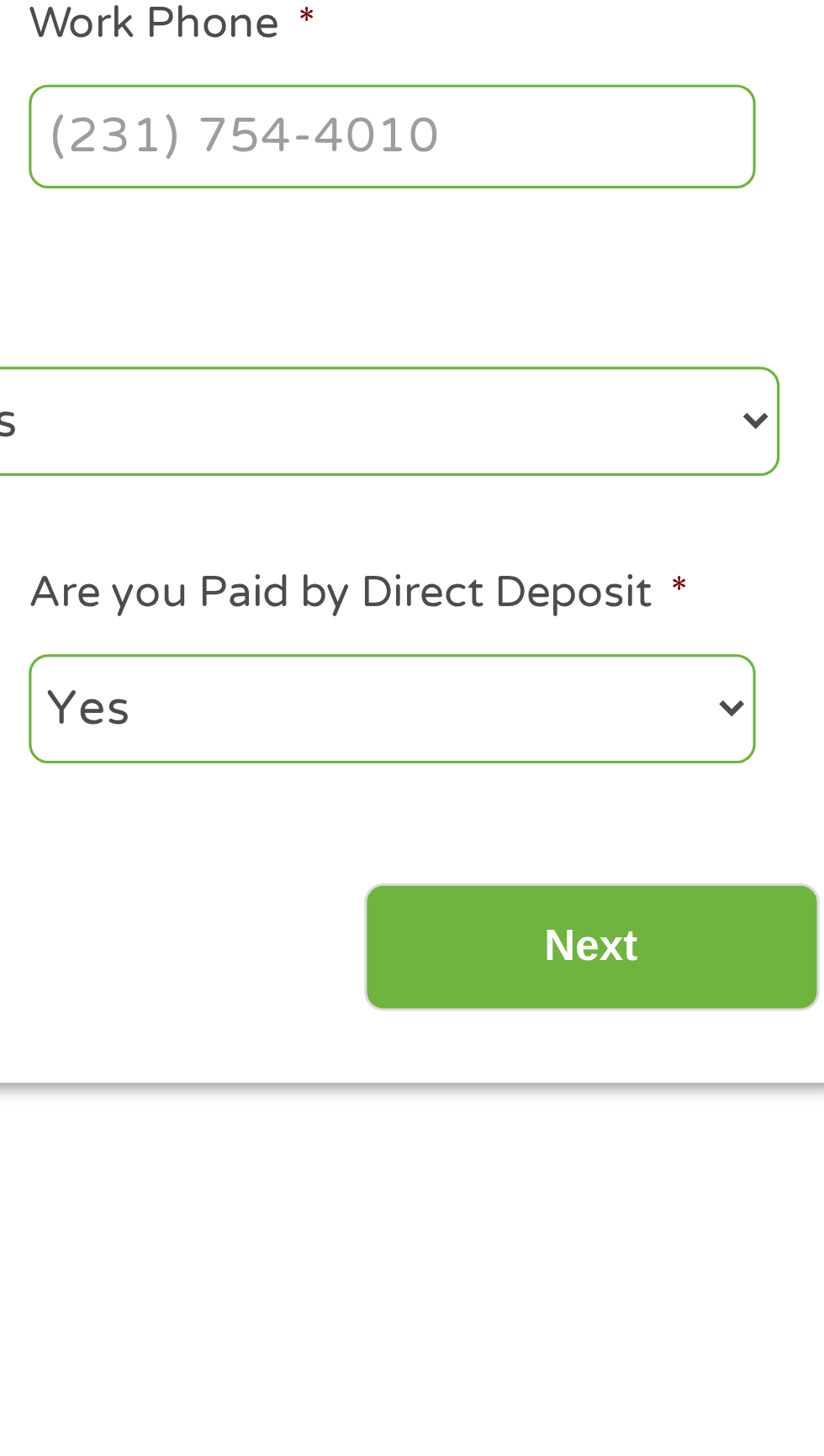
scroll to position [7, 7]
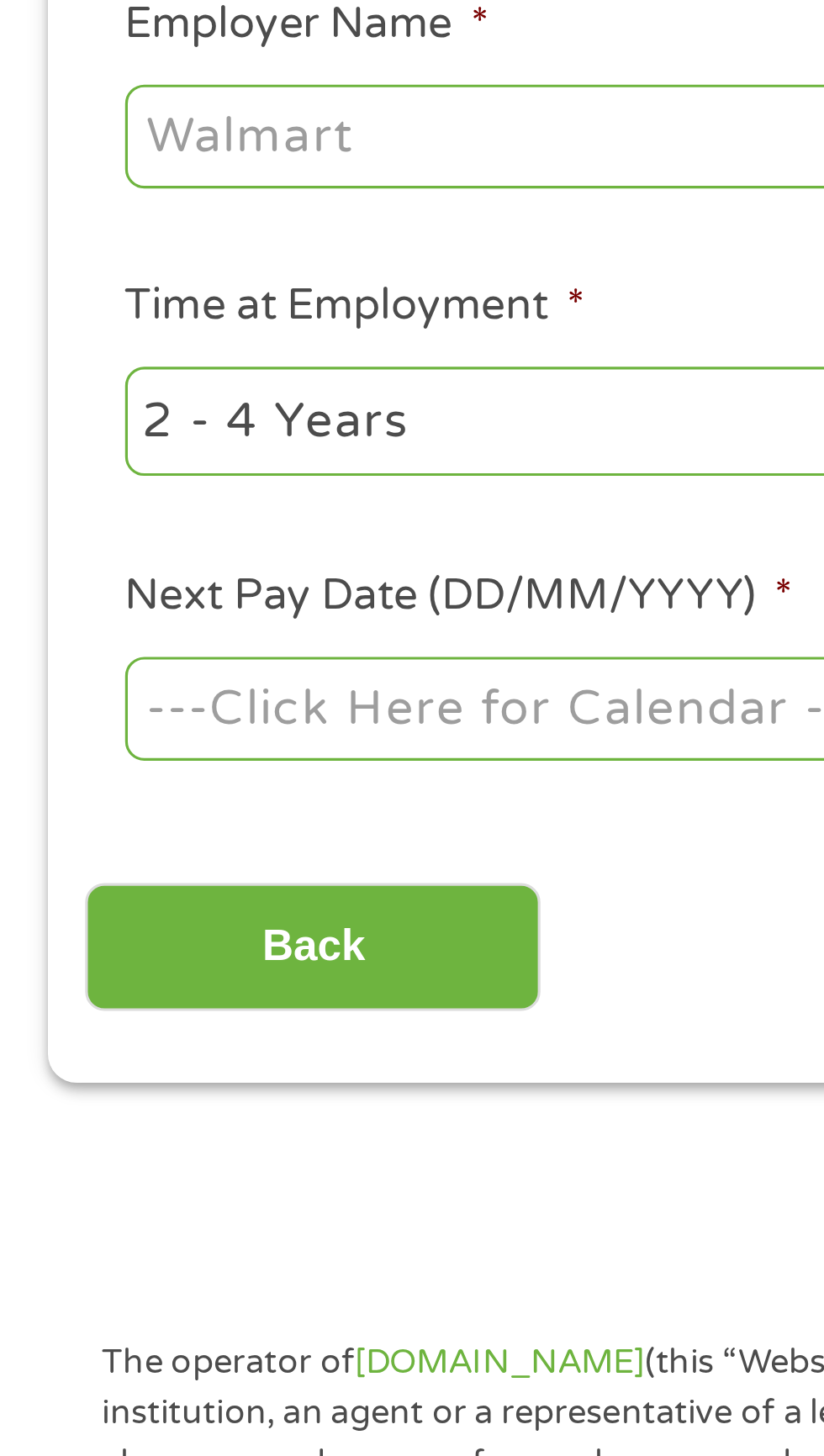
click at [175, 466] on input "Employer Name *" at bounding box center [153, 467] width 229 height 32
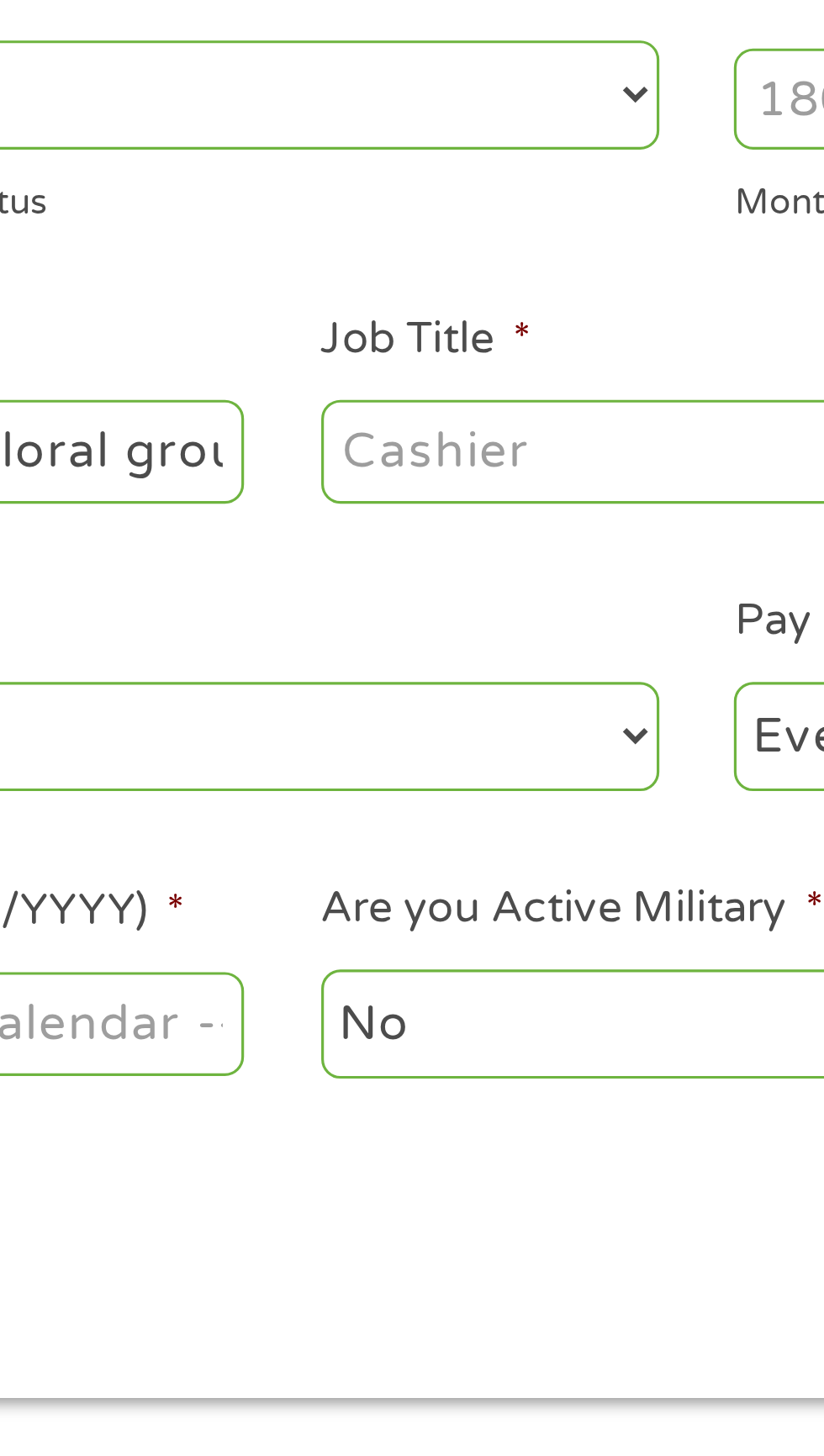
scroll to position [7, 0]
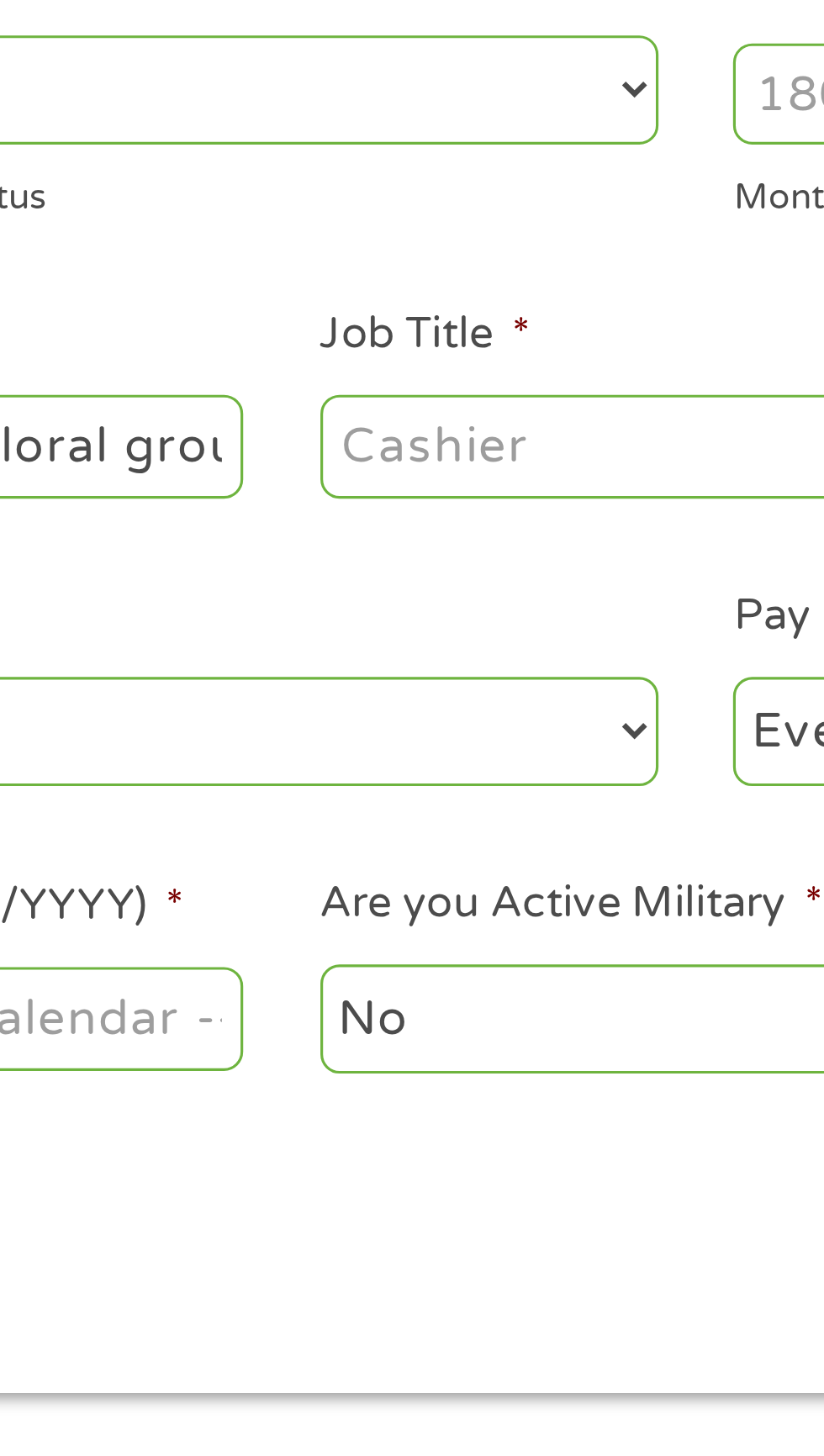
type input "[US_STATE] valley floral group"
click at [389, 461] on input "Job Title *" at bounding box center [408, 467] width 229 height 32
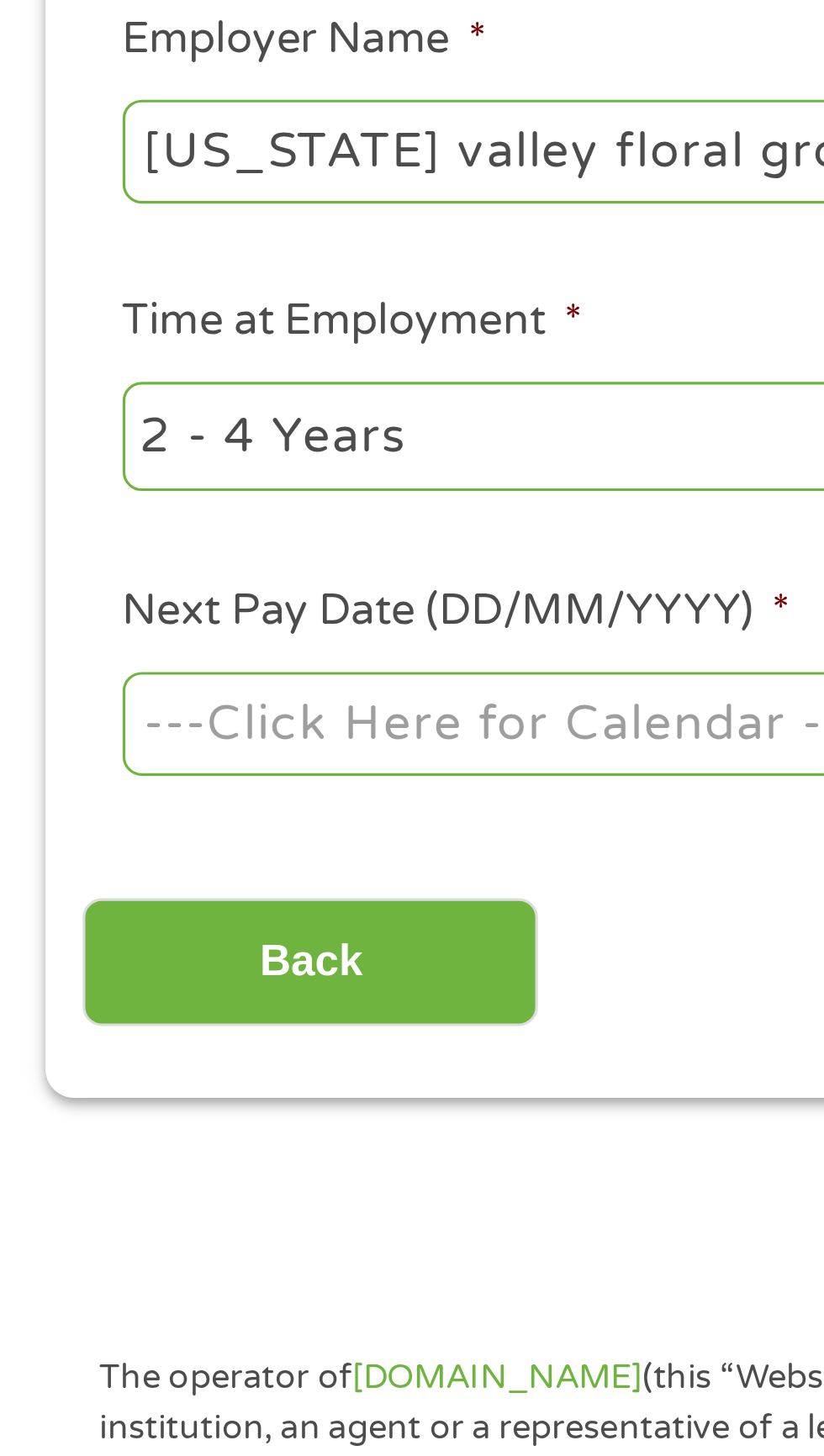
type input "Work leader"
click at [179, 560] on select "--- Choose one --- 1 Year or less 1 - 2 Years 2 - 4 Years Over 4 Years" at bounding box center [219, 557] width 360 height 35
select select "60months"
click at [39, 540] on select "--- Choose one --- 1 Year or less 1 - 2 Years 2 - 4 Years Over 4 Years" at bounding box center [219, 557] width 360 height 35
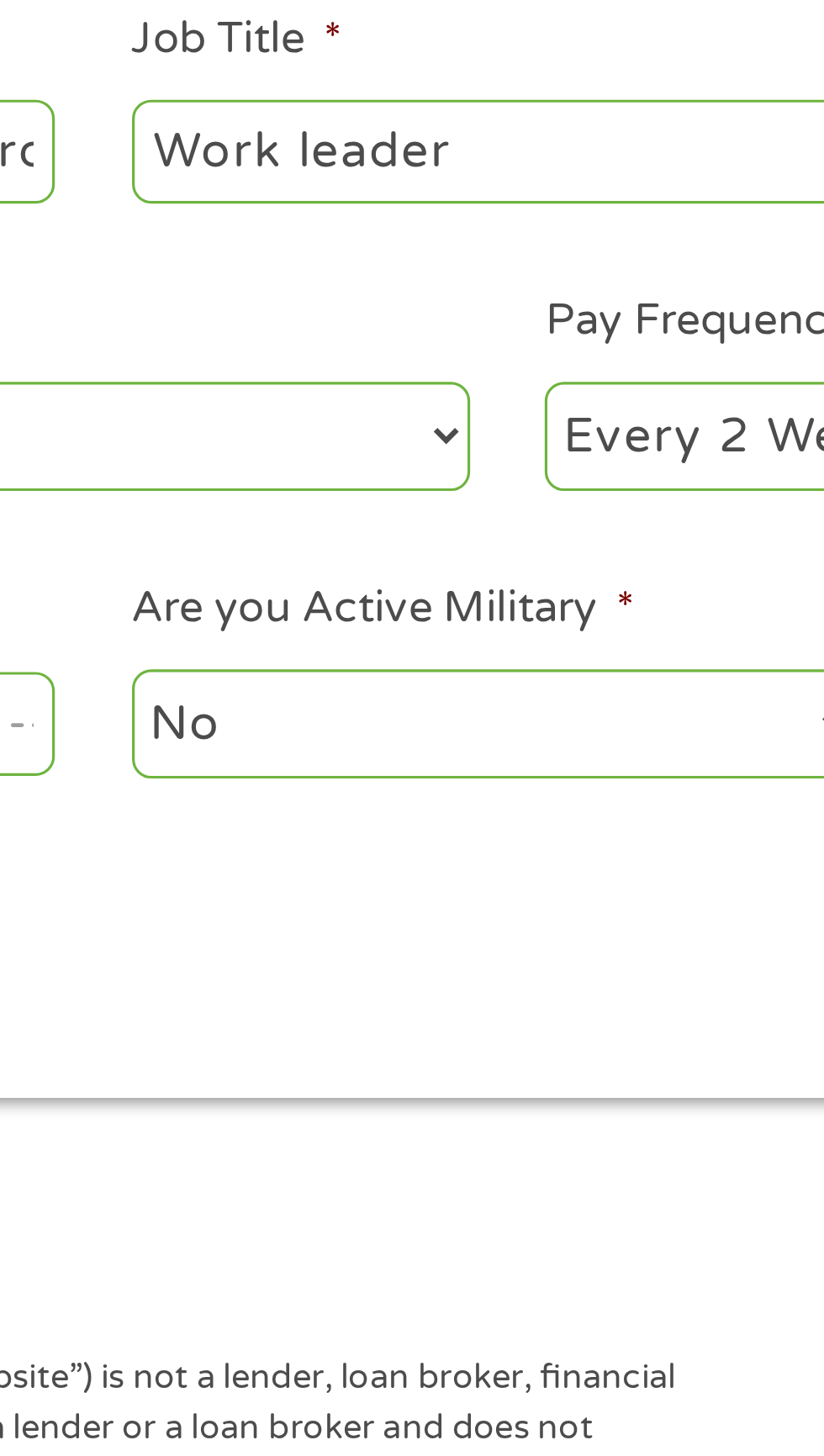
click at [498, 561] on select "--- Choose one --- Every 2 Weeks Every Week Monthly Semi-Monthly" at bounding box center [603, 557] width 360 height 35
click at [424, 540] on select "--- Choose one --- Every 2 Weeks Every Week Monthly Semi-Monthly" at bounding box center [603, 557] width 360 height 35
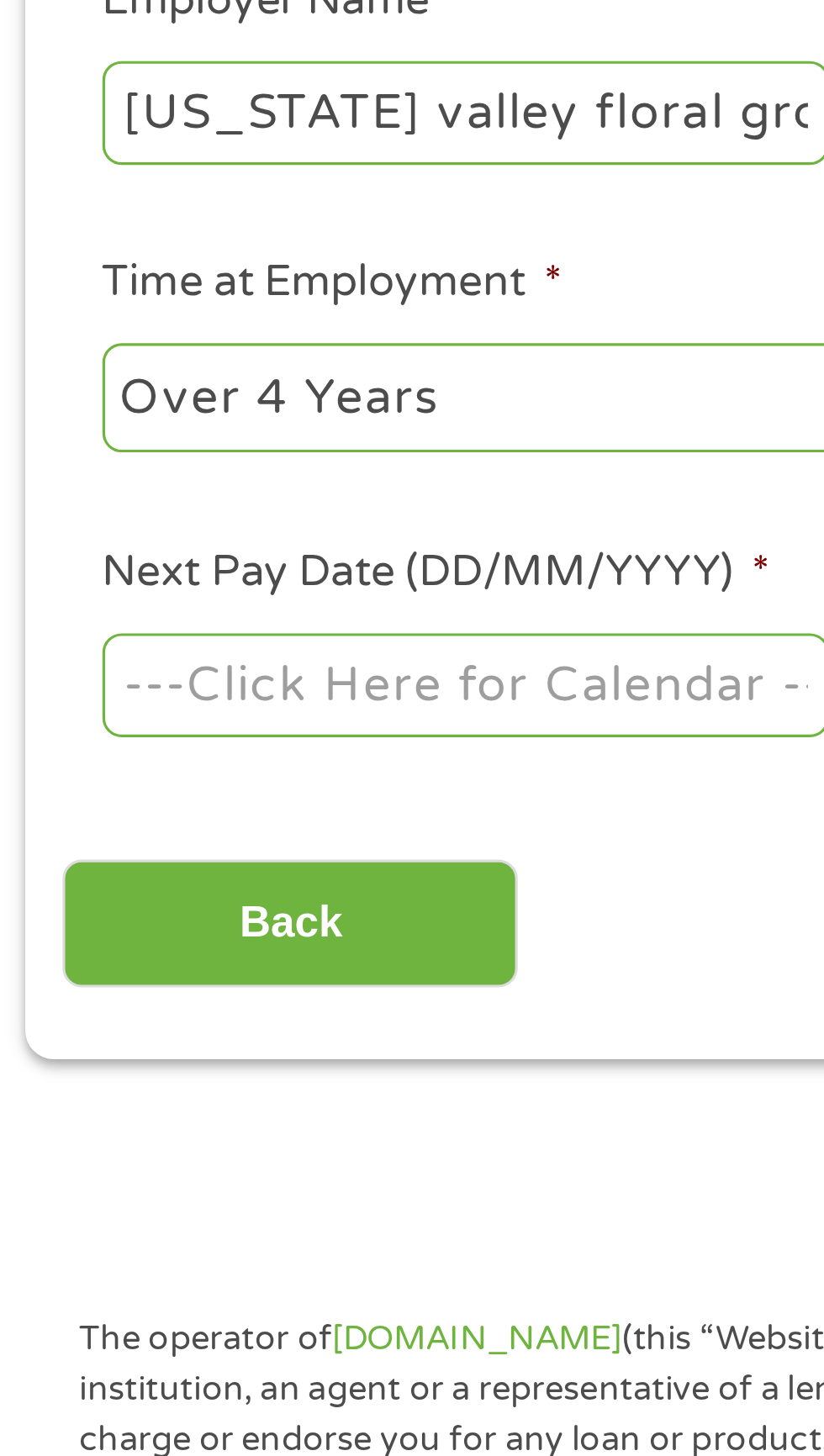
click at [233, 657] on input "Next Pay Date (DD/MM/YYYY) *" at bounding box center [153, 648] width 229 height 32
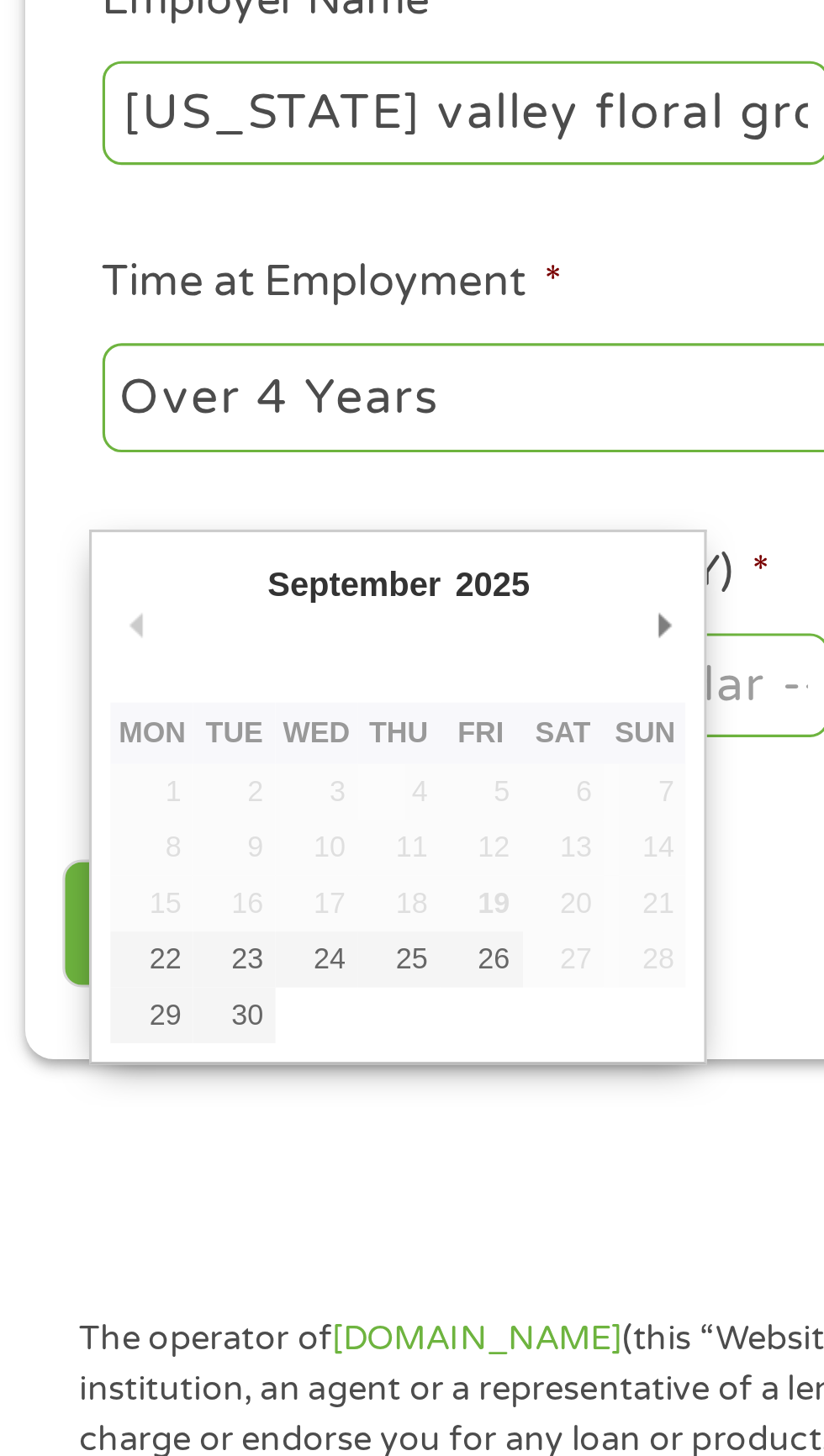
type input "[DATE]"
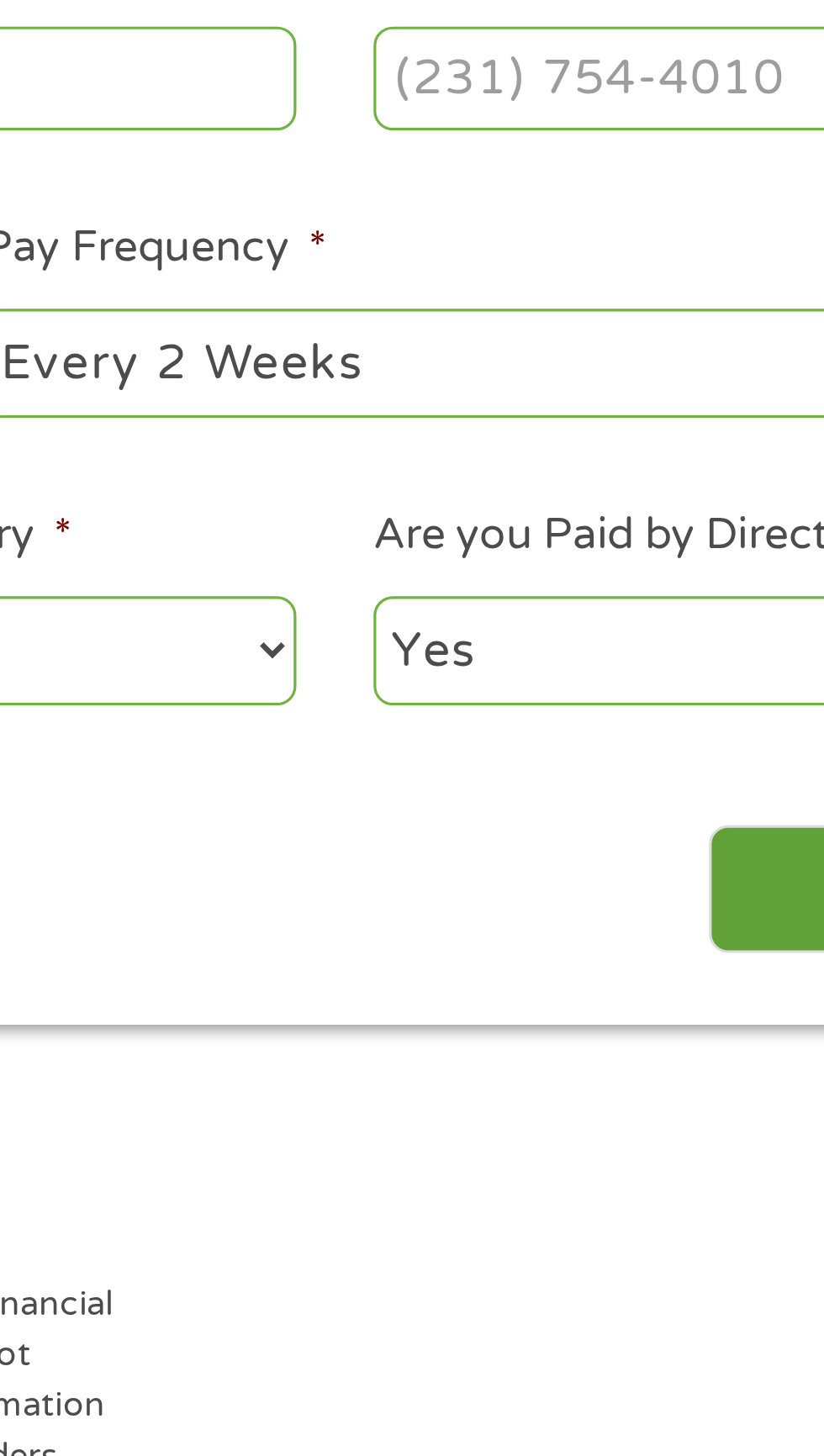
click at [670, 728] on input "Next" at bounding box center [725, 723] width 144 height 41
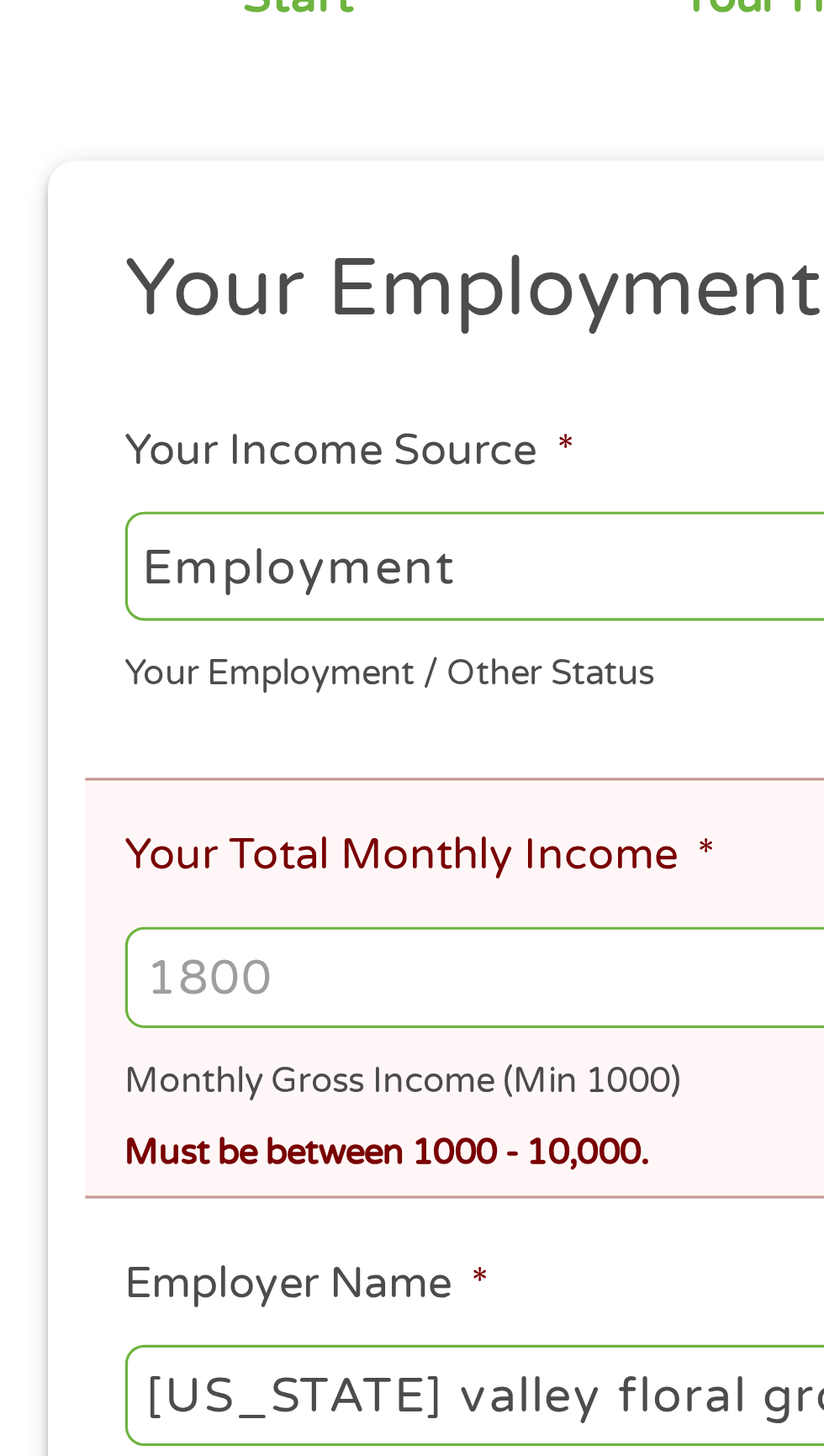
click at [224, 552] on input "Your Total Monthly Income *" at bounding box center [412, 547] width 744 height 32
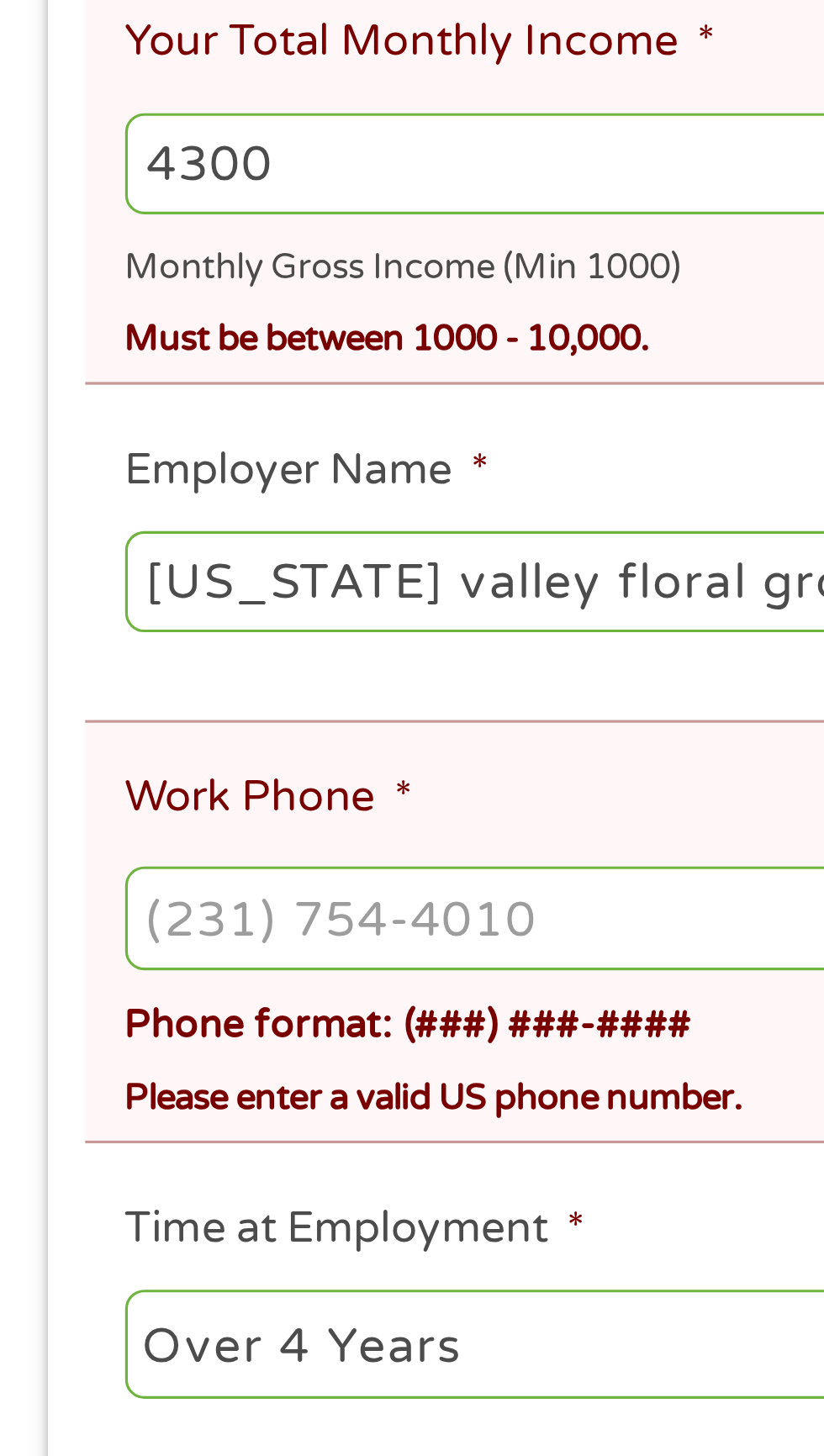
scroll to position [40, 0]
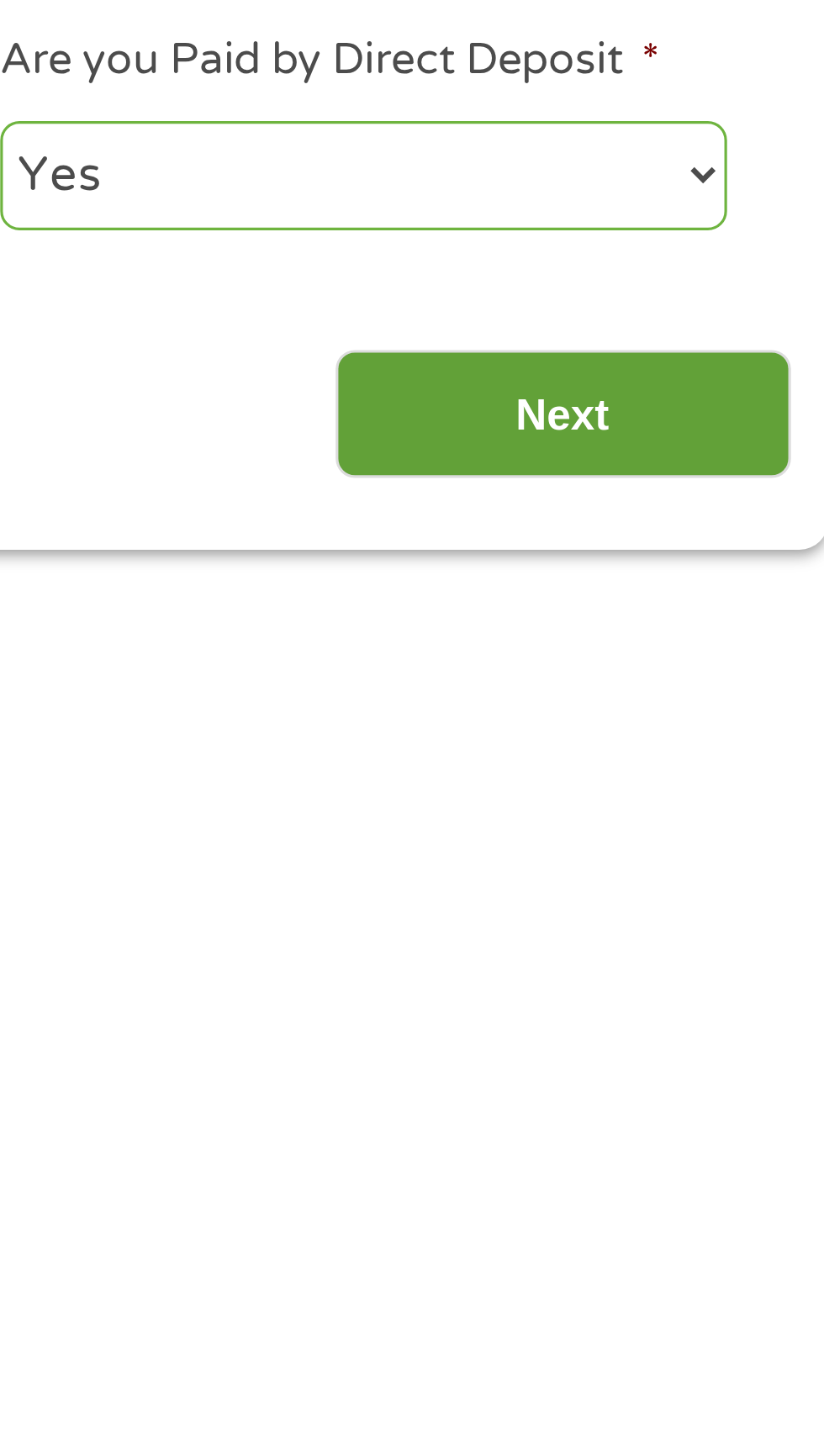
type input "4300"
click at [744, 1066] on input "Next" at bounding box center [725, 1054] width 144 height 41
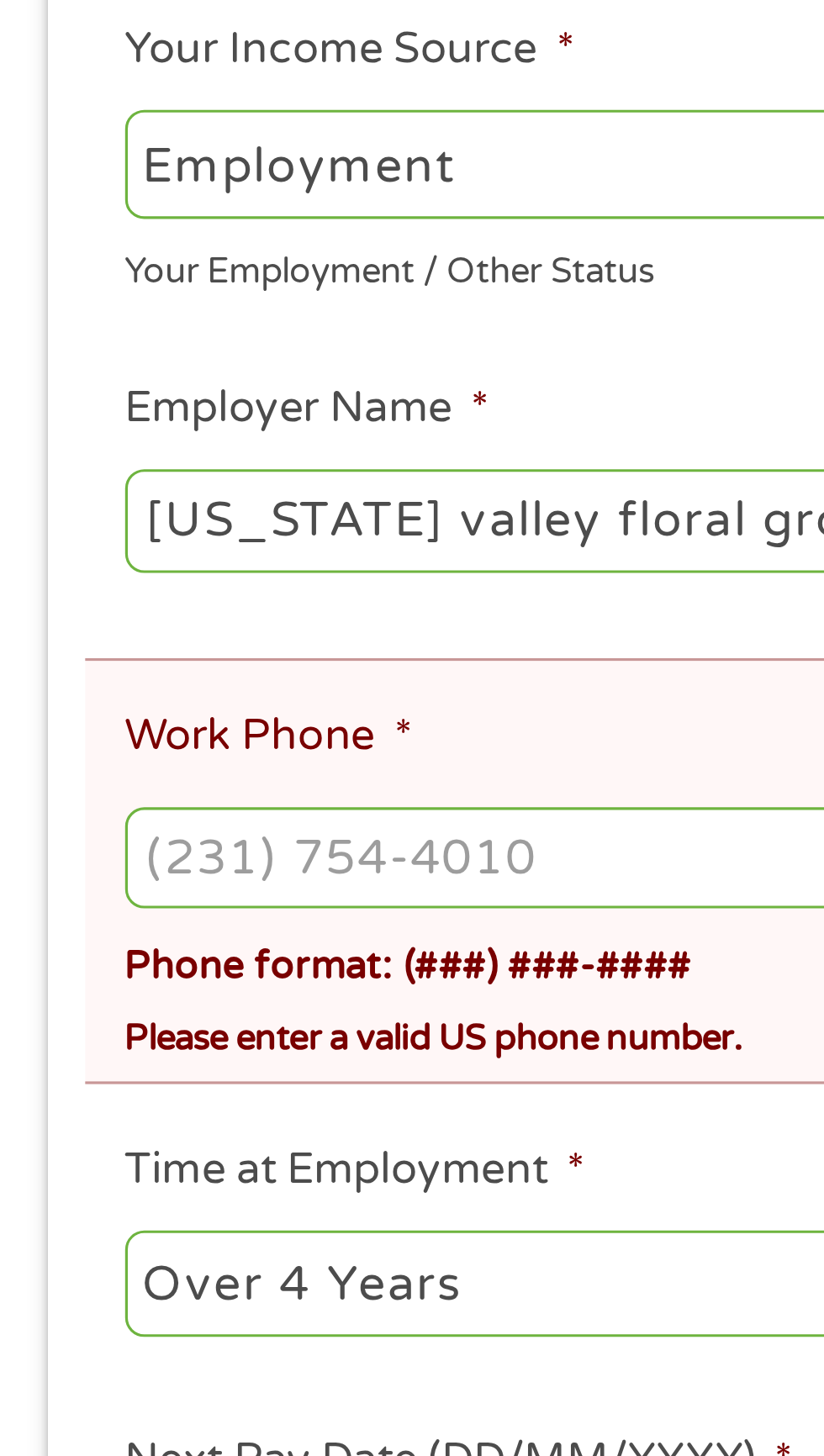
scroll to position [16, 0]
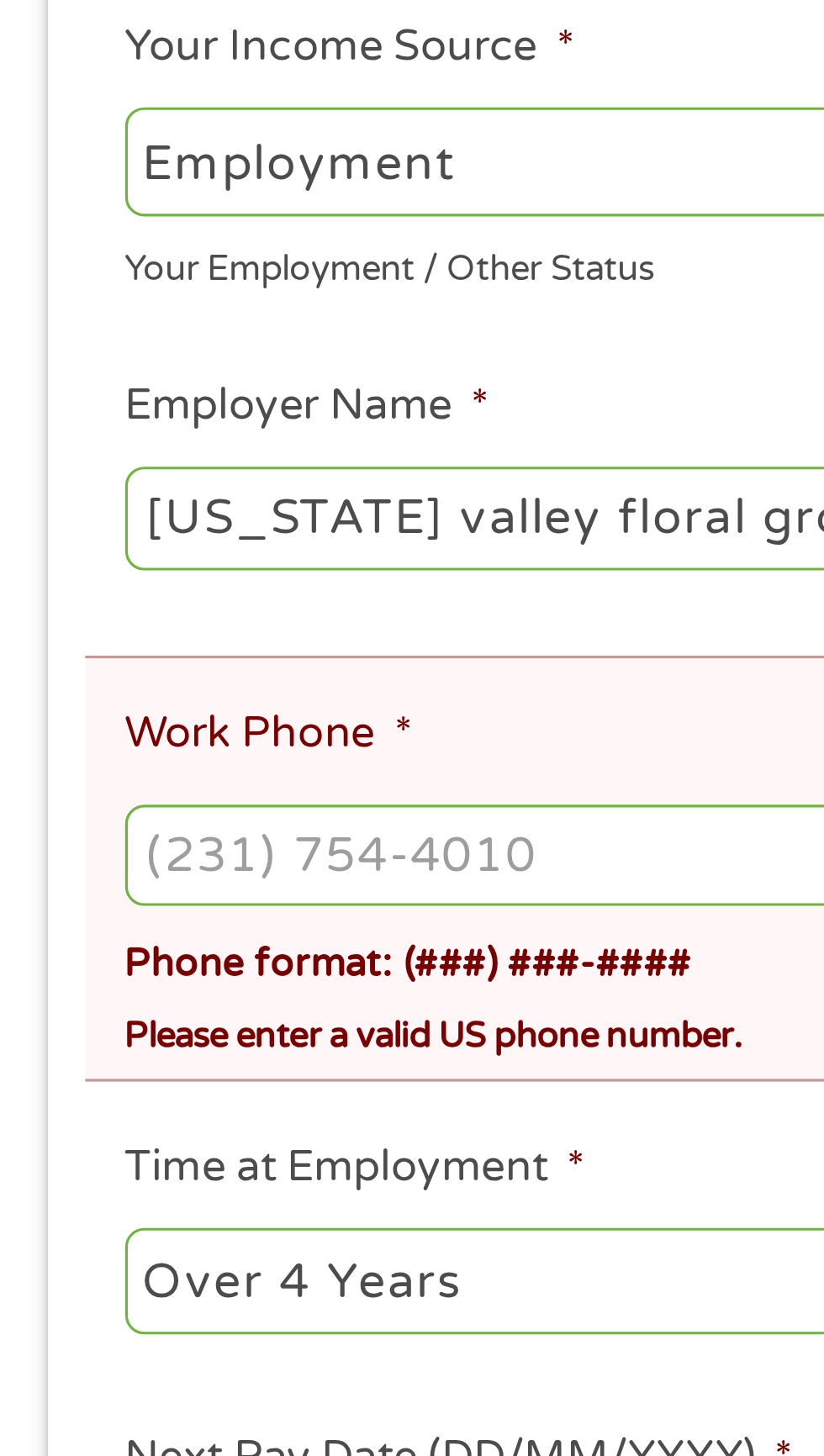
click at [166, 625] on input "Work Phone *" at bounding box center [412, 628] width 744 height 32
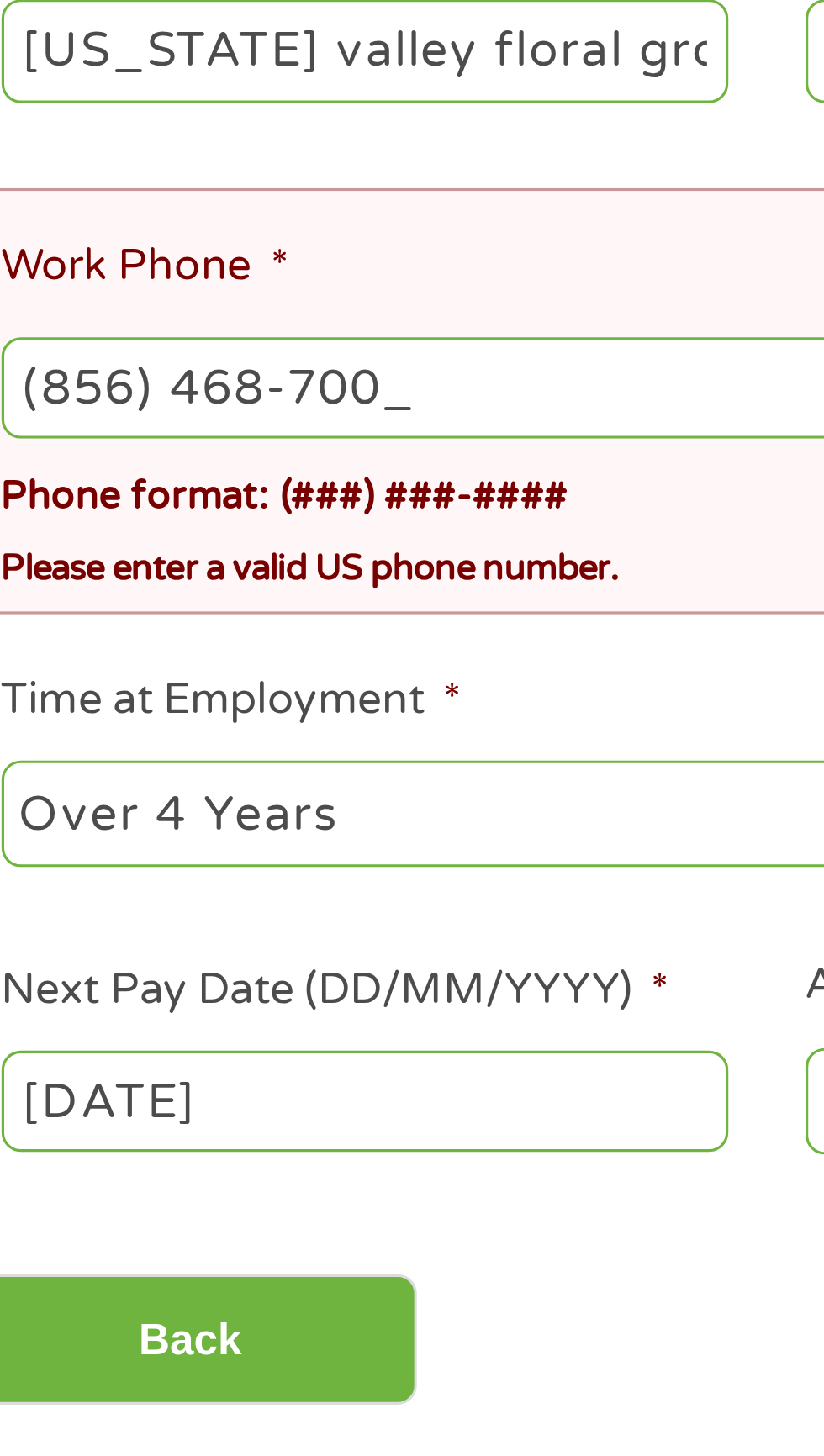
type input "[PHONE_NUMBER]"
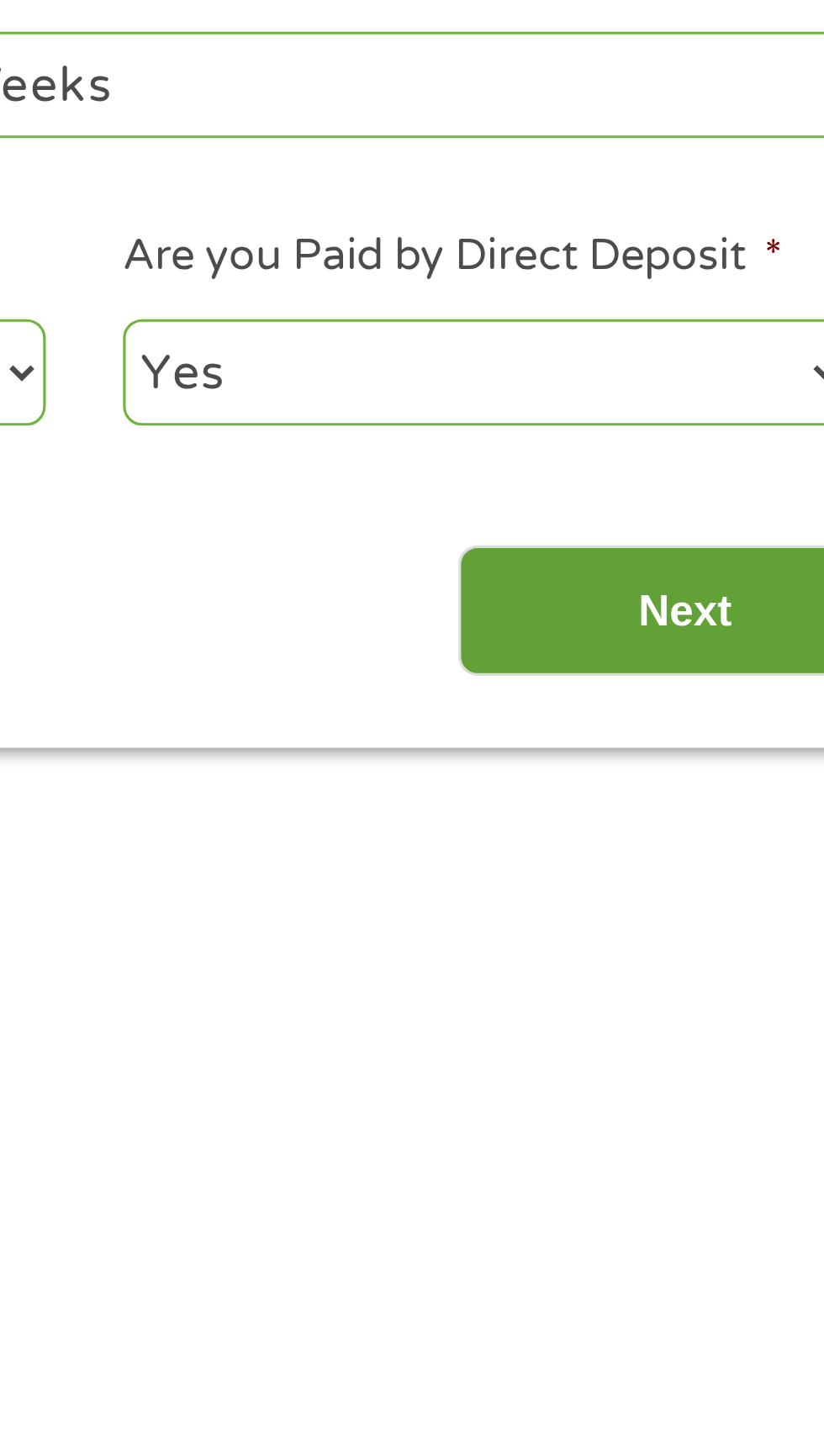
click at [726, 920] on input "Next" at bounding box center [725, 928] width 144 height 41
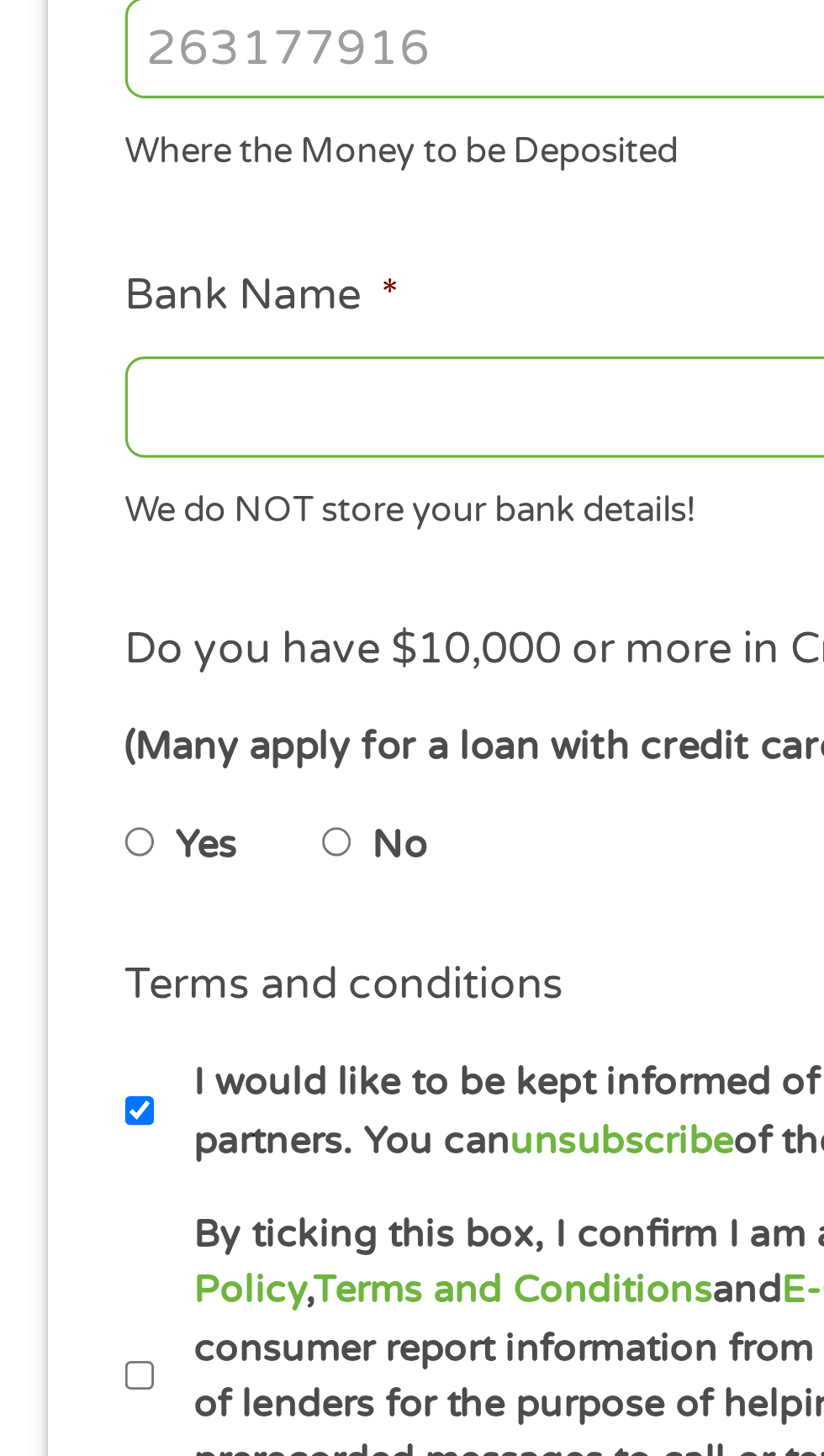
scroll to position [0, 0]
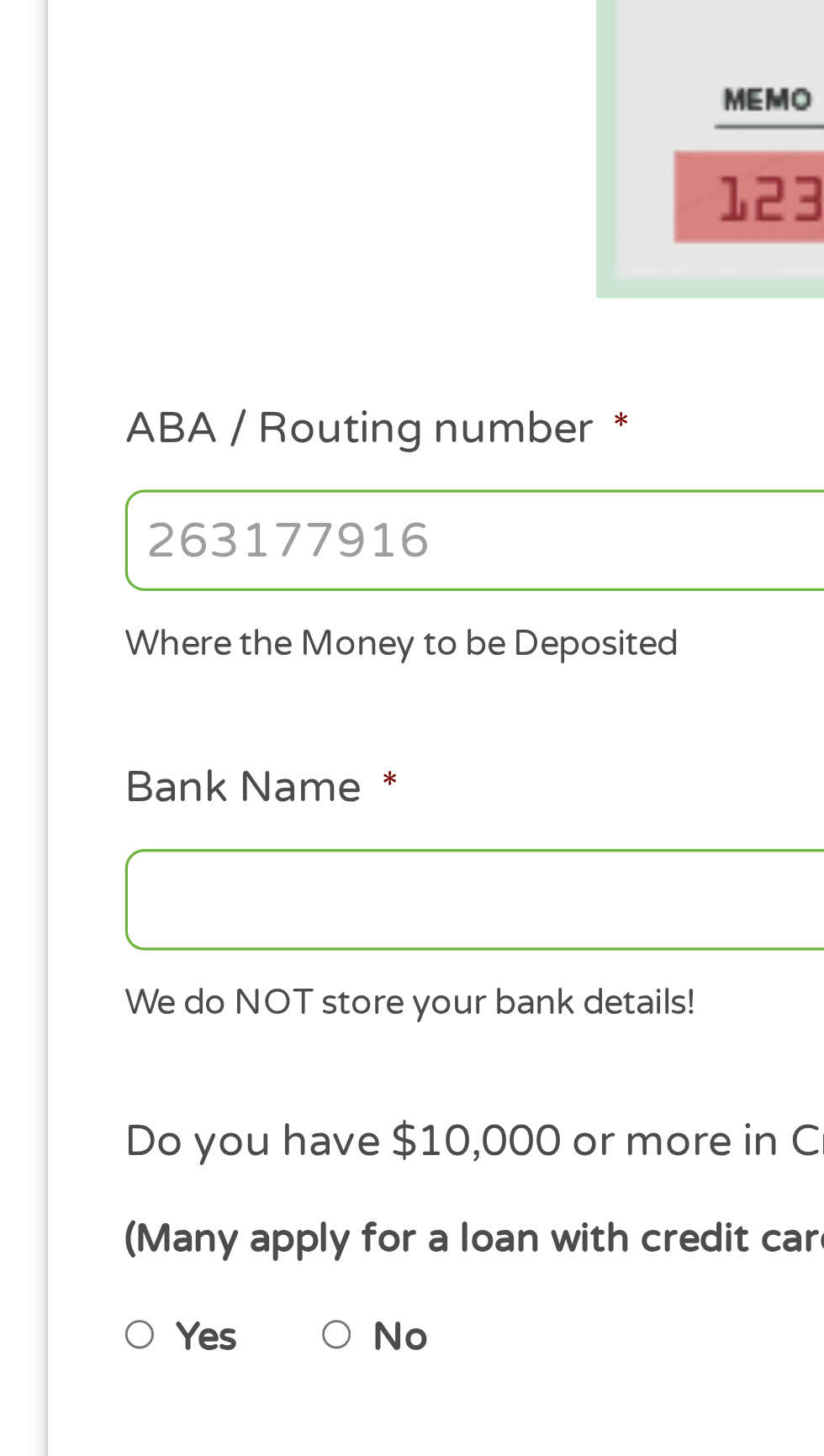
click at [128, 601] on input "ABA / Routing number *" at bounding box center [219, 600] width 360 height 32
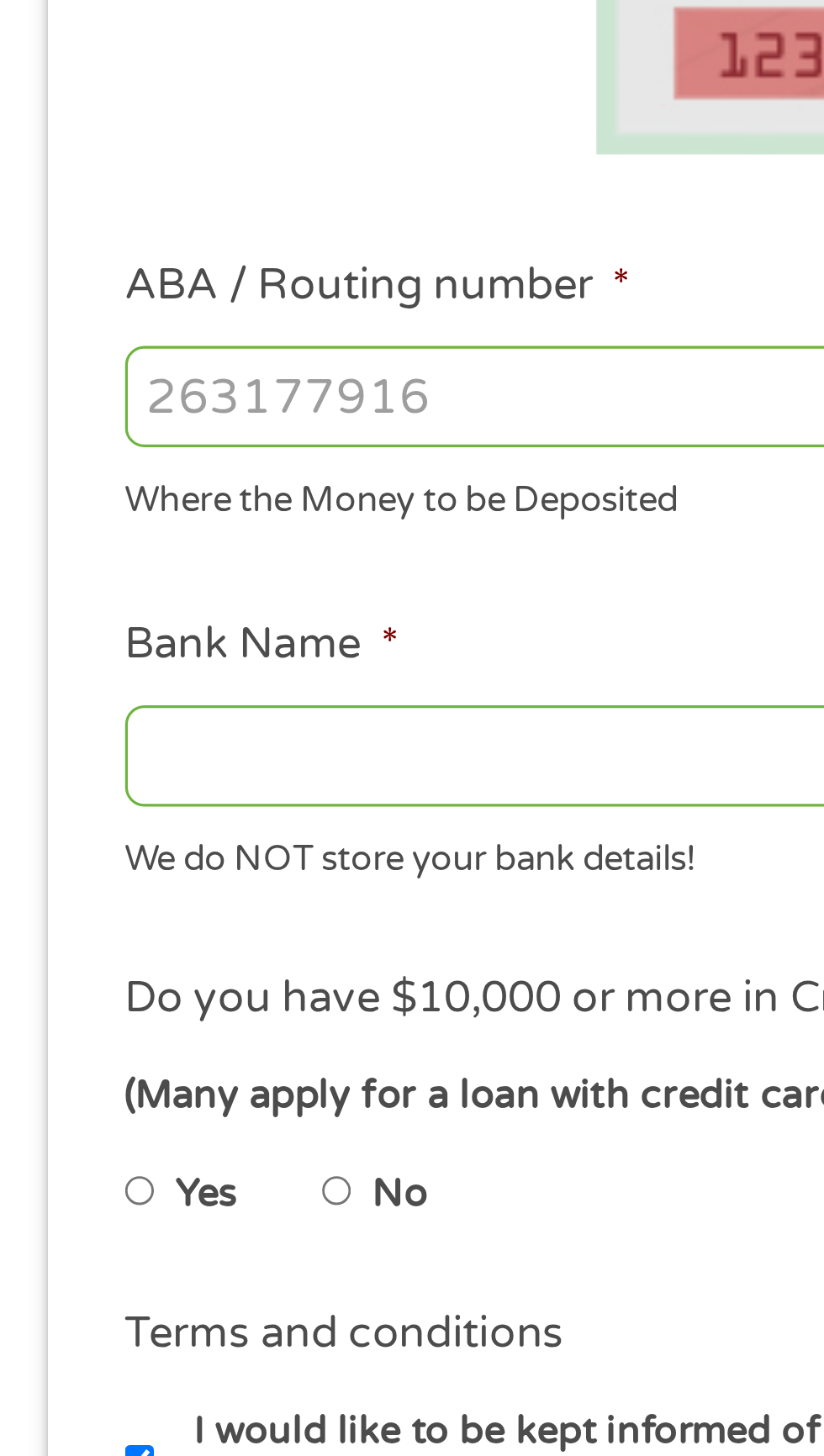
click at [220, 713] on input "Bank Name *" at bounding box center [219, 714] width 360 height 32
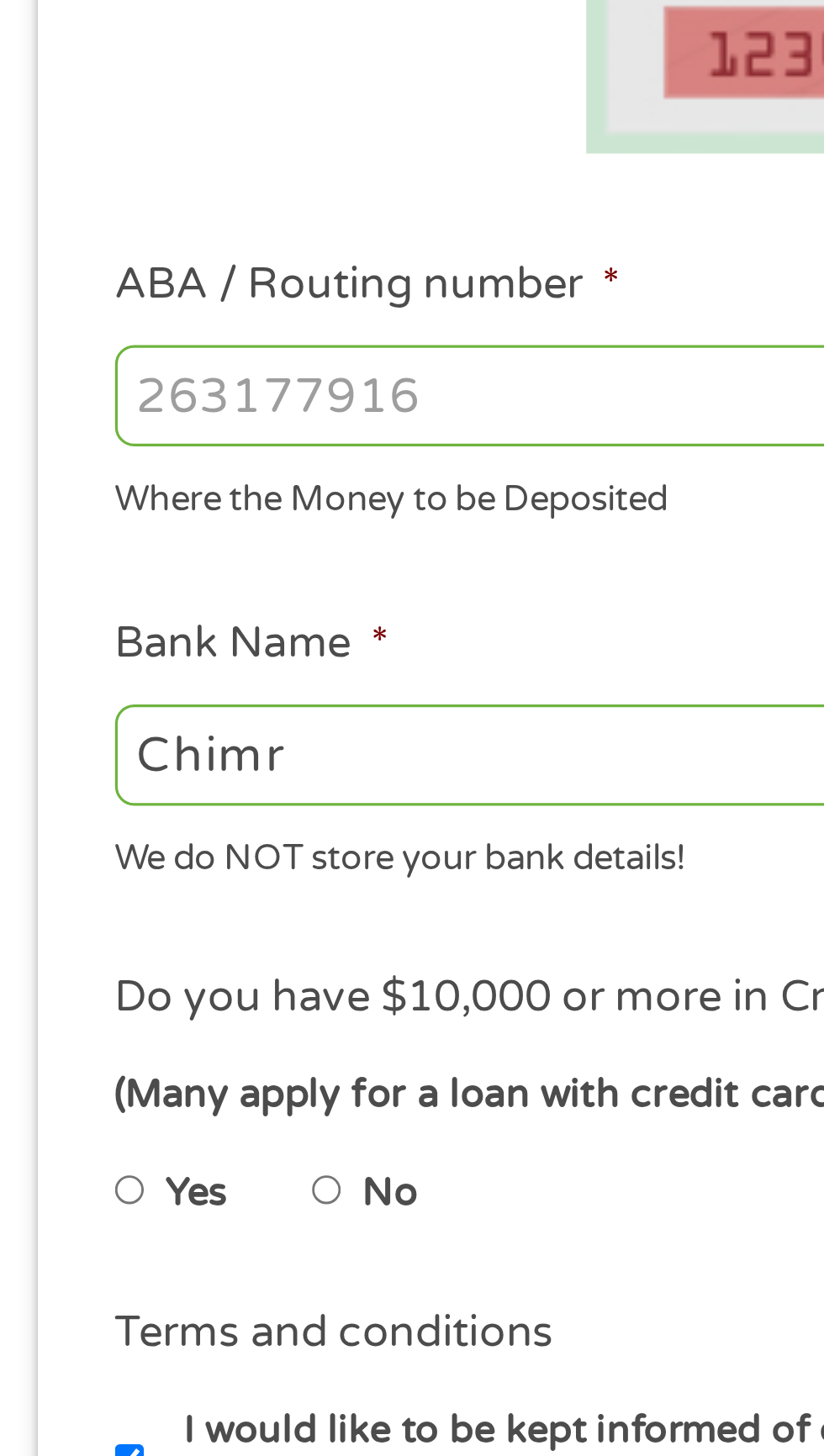
click at [221, 598] on input "ABA / Routing number *" at bounding box center [219, 600] width 360 height 32
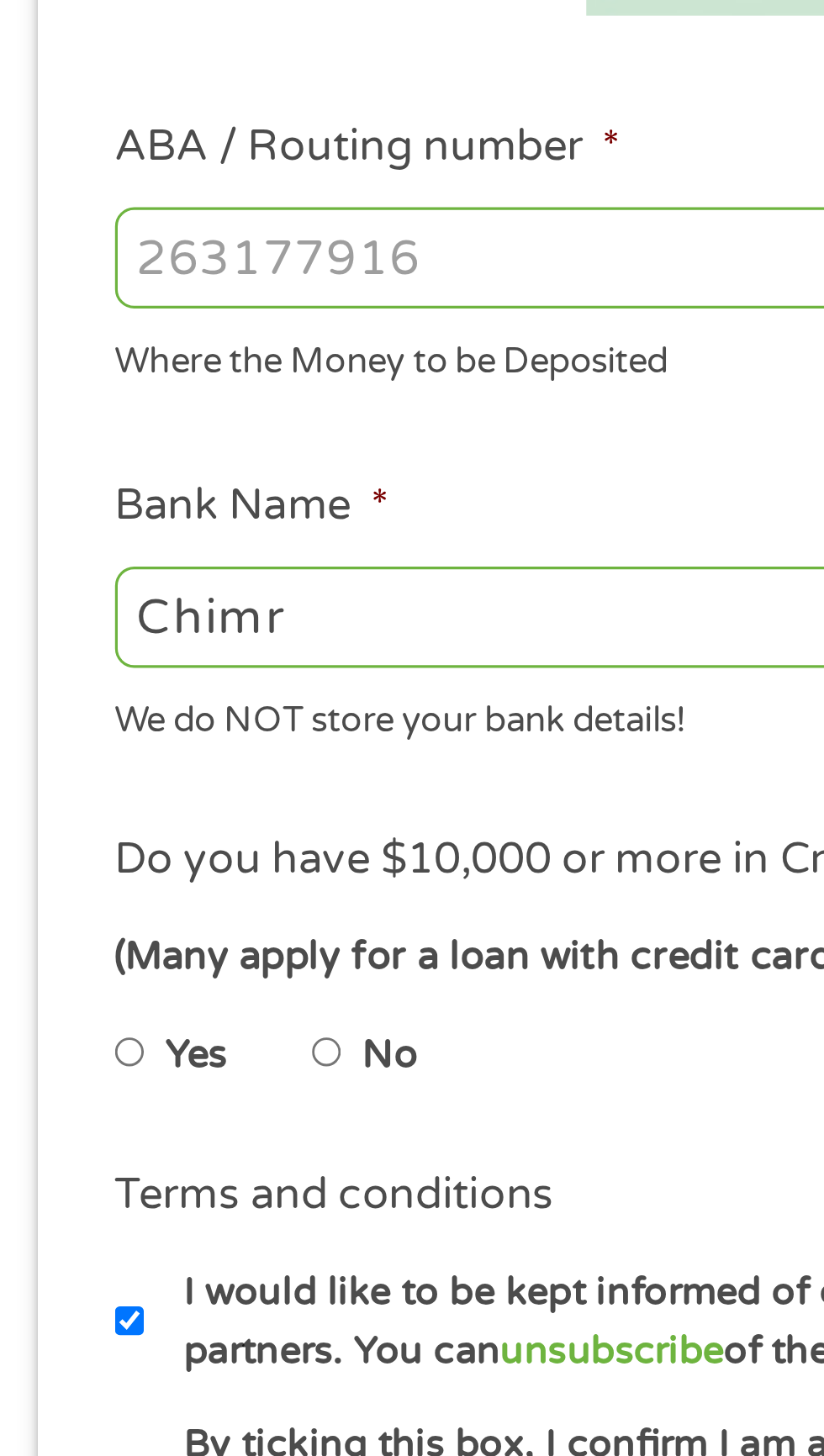
click at [197, 707] on input "Chimr" at bounding box center [219, 714] width 360 height 32
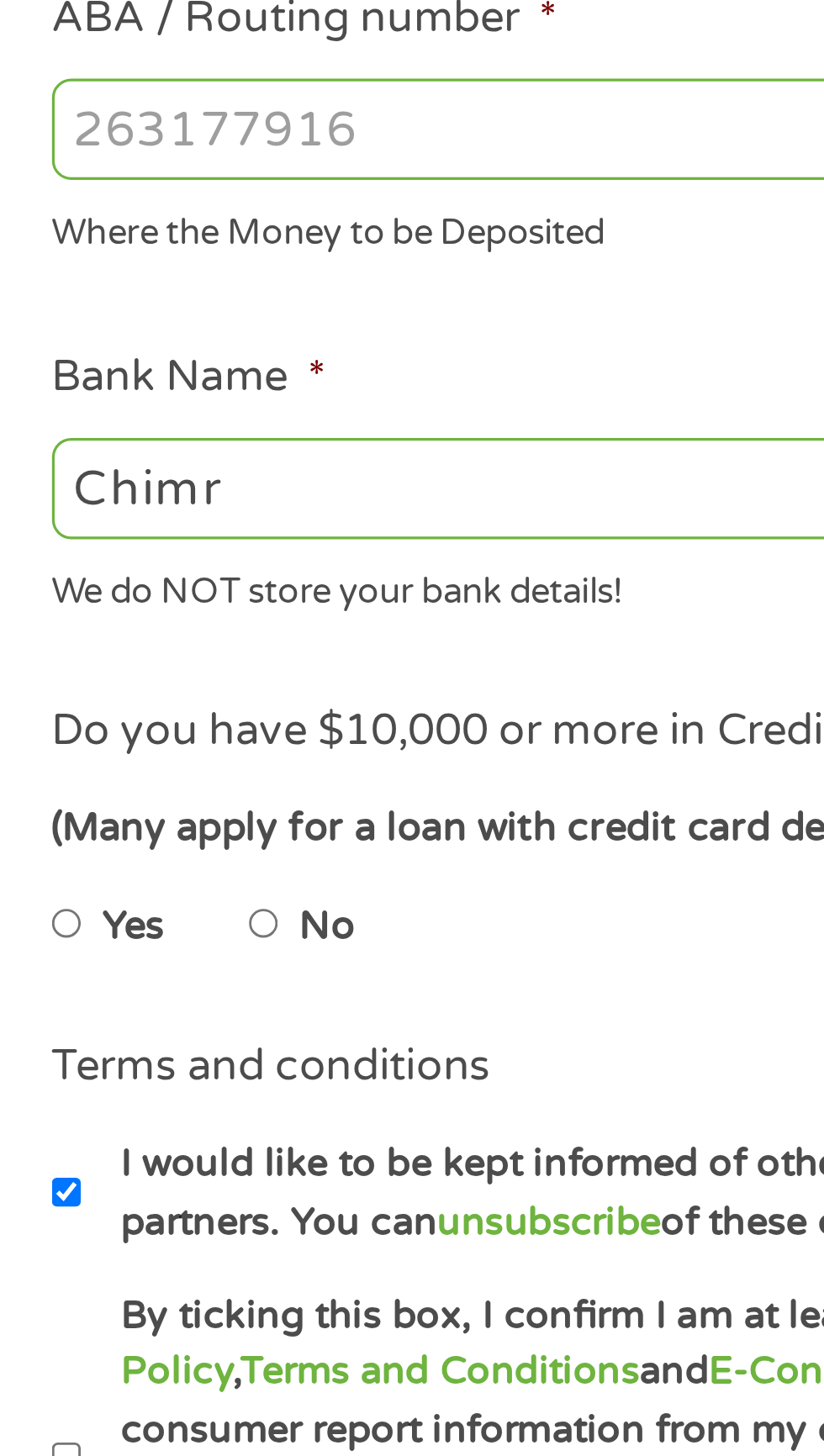
click at [208, 601] on input "ABA / Routing number *" at bounding box center [219, 600] width 360 height 32
click at [137, 721] on input "Chimr" at bounding box center [219, 714] width 360 height 32
type input "Chime"
click at [163, 606] on input "ABA / Routing number *" at bounding box center [219, 600] width 360 height 32
type input "031101279"
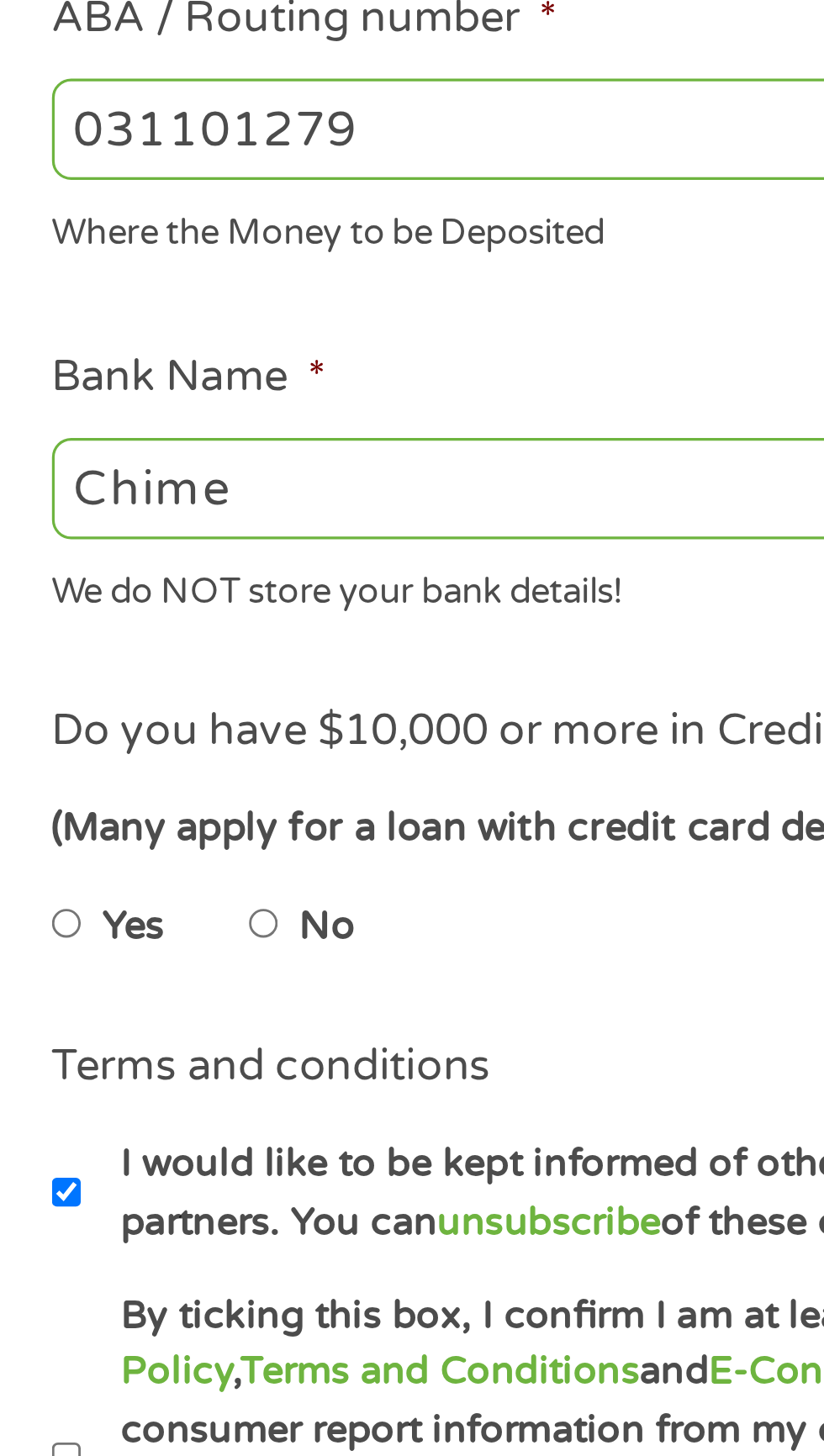
type input "THE BANCORP BANK"
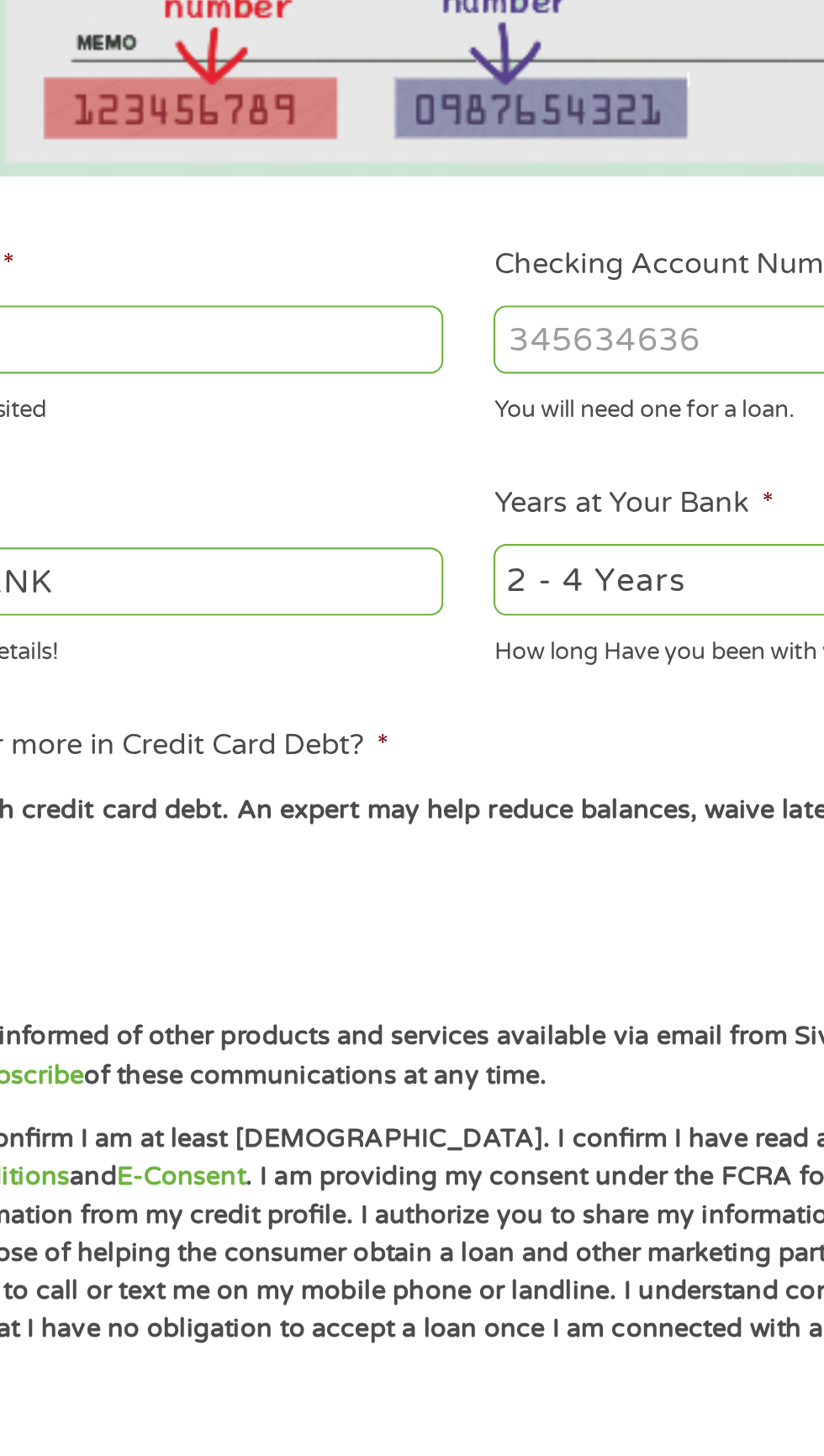
type input "031101279"
click at [510, 607] on input "Checking Account Number *" at bounding box center [603, 600] width 360 height 32
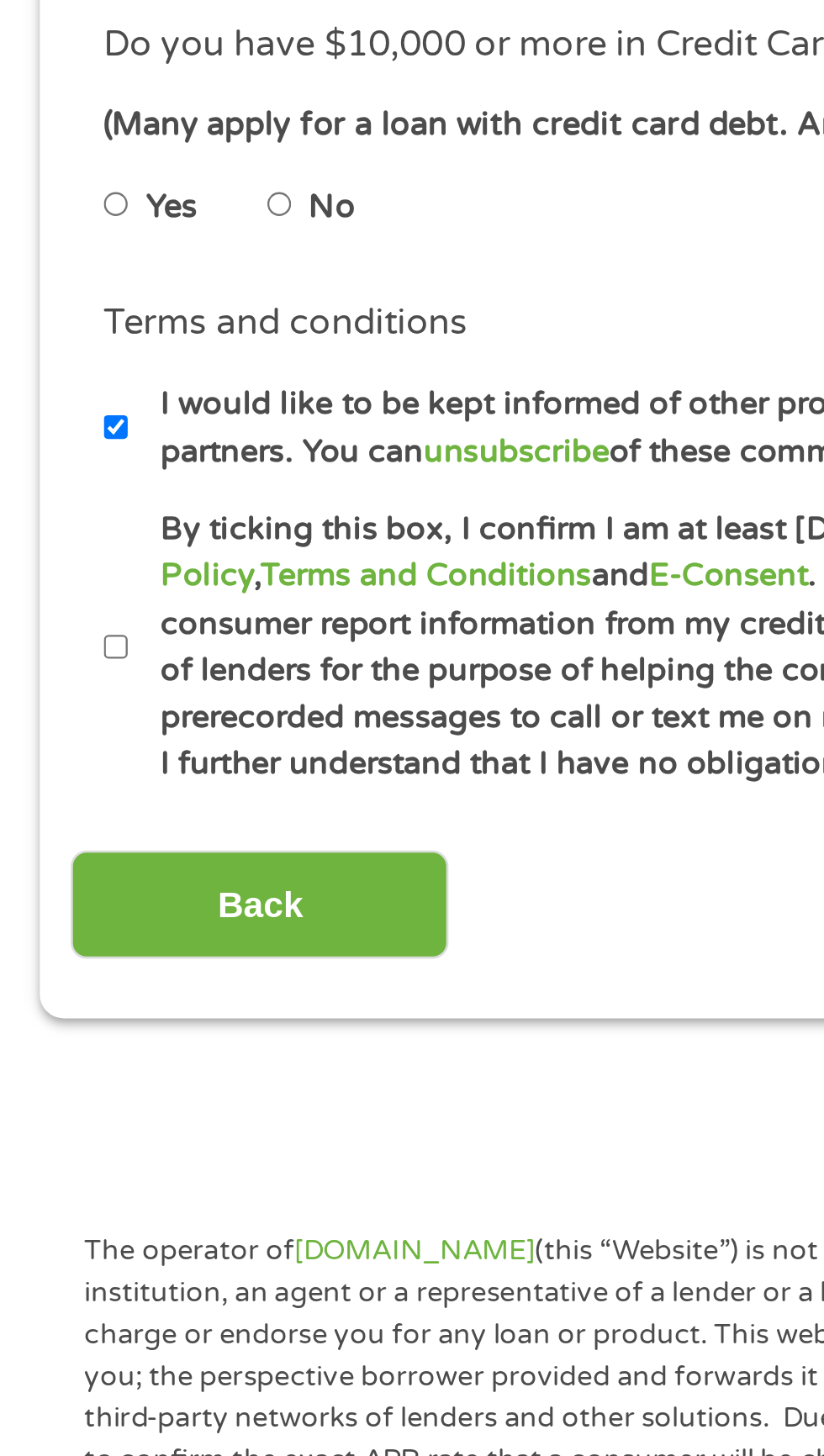
type input "766141511903"
click at [112, 848] on input "No" at bounding box center [107, 852] width 10 height 27
radio input "true"
click at [46, 1018] on input "By ticking this box, I confirm I am at least [DEMOGRAPHIC_DATA]. I confirm I ha…" at bounding box center [44, 1020] width 10 height 27
checkbox input "true"
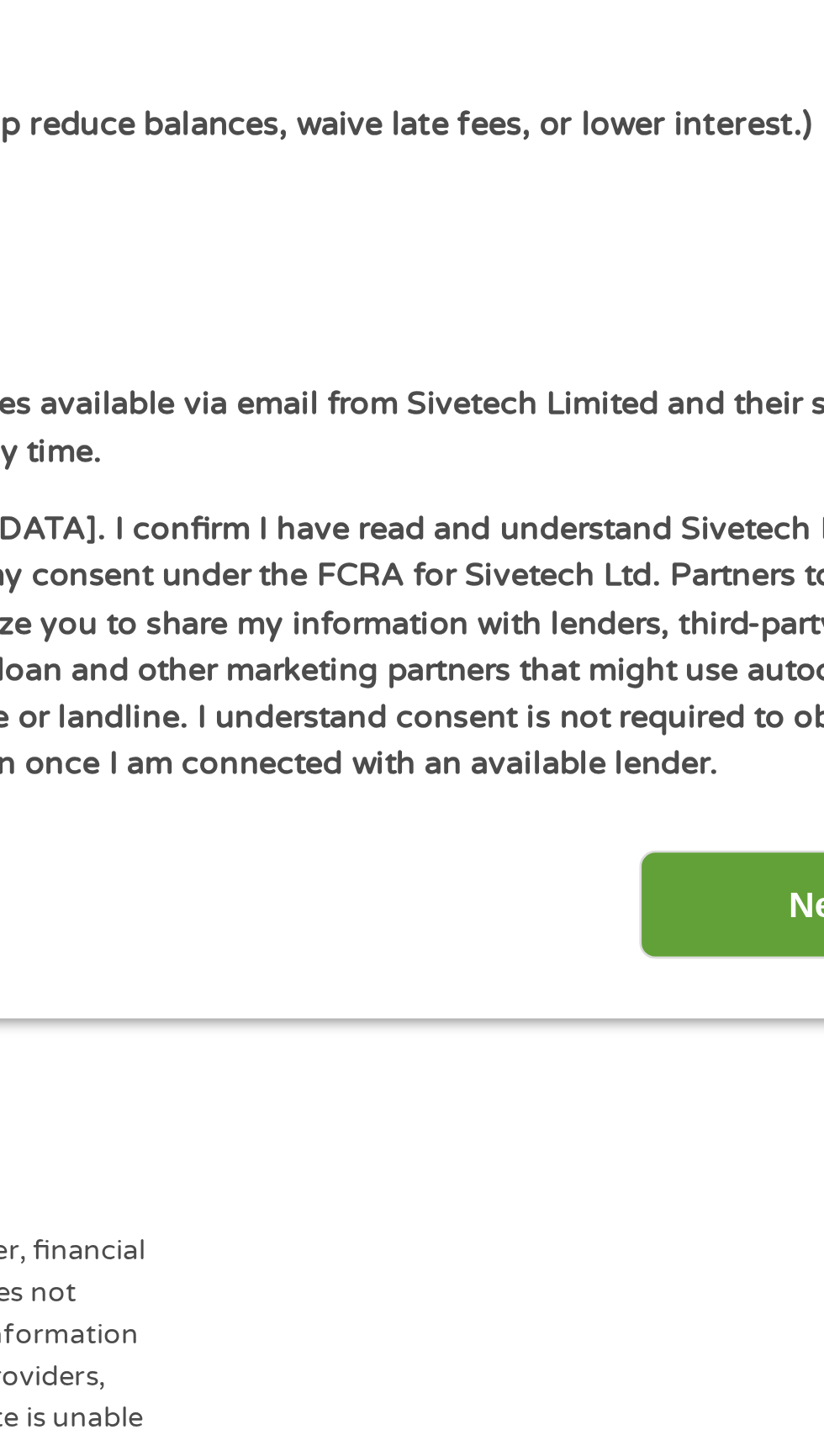
click at [691, 1123] on input "Next" at bounding box center [725, 1118] width 144 height 41
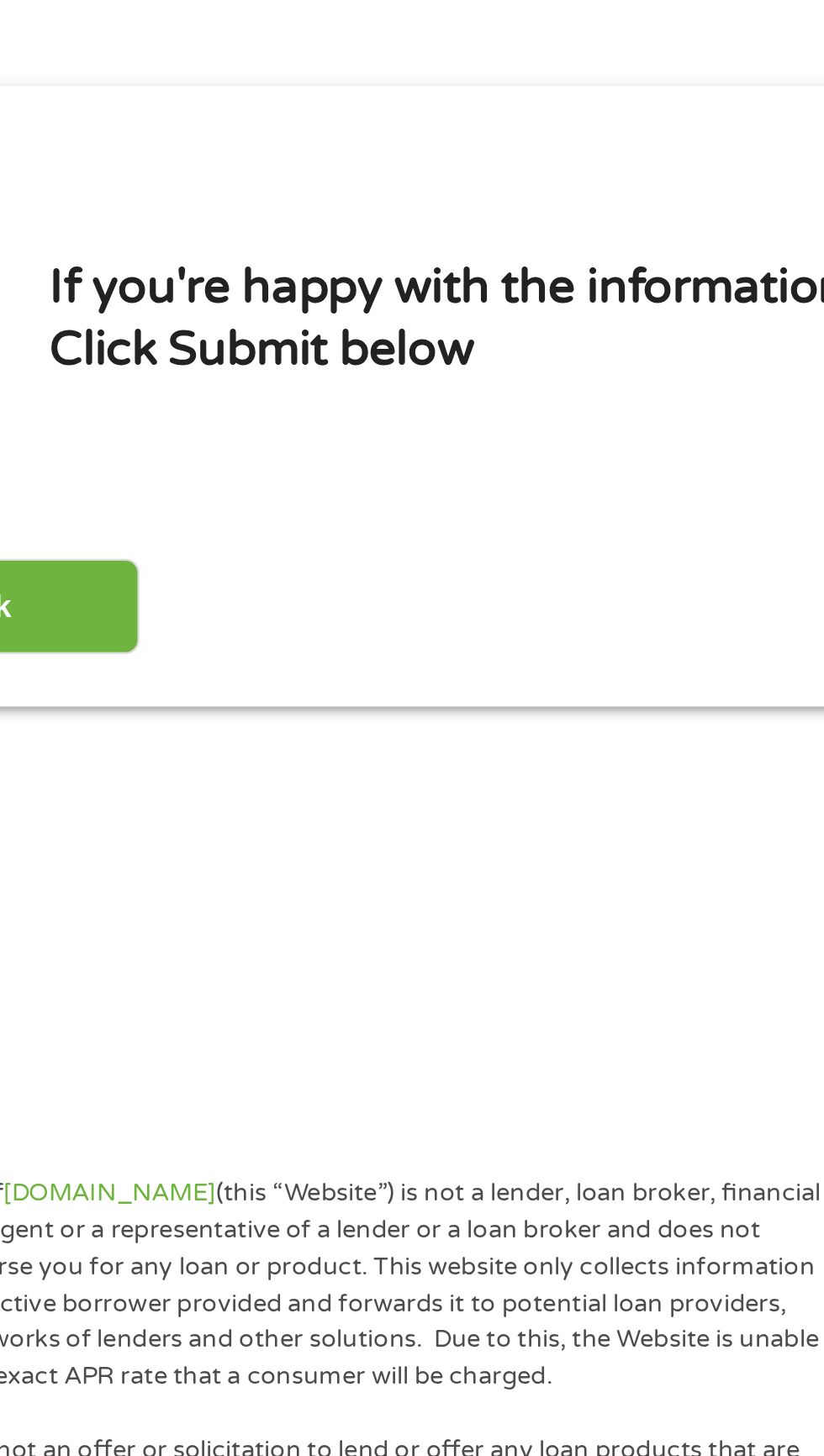
scroll to position [4, 0]
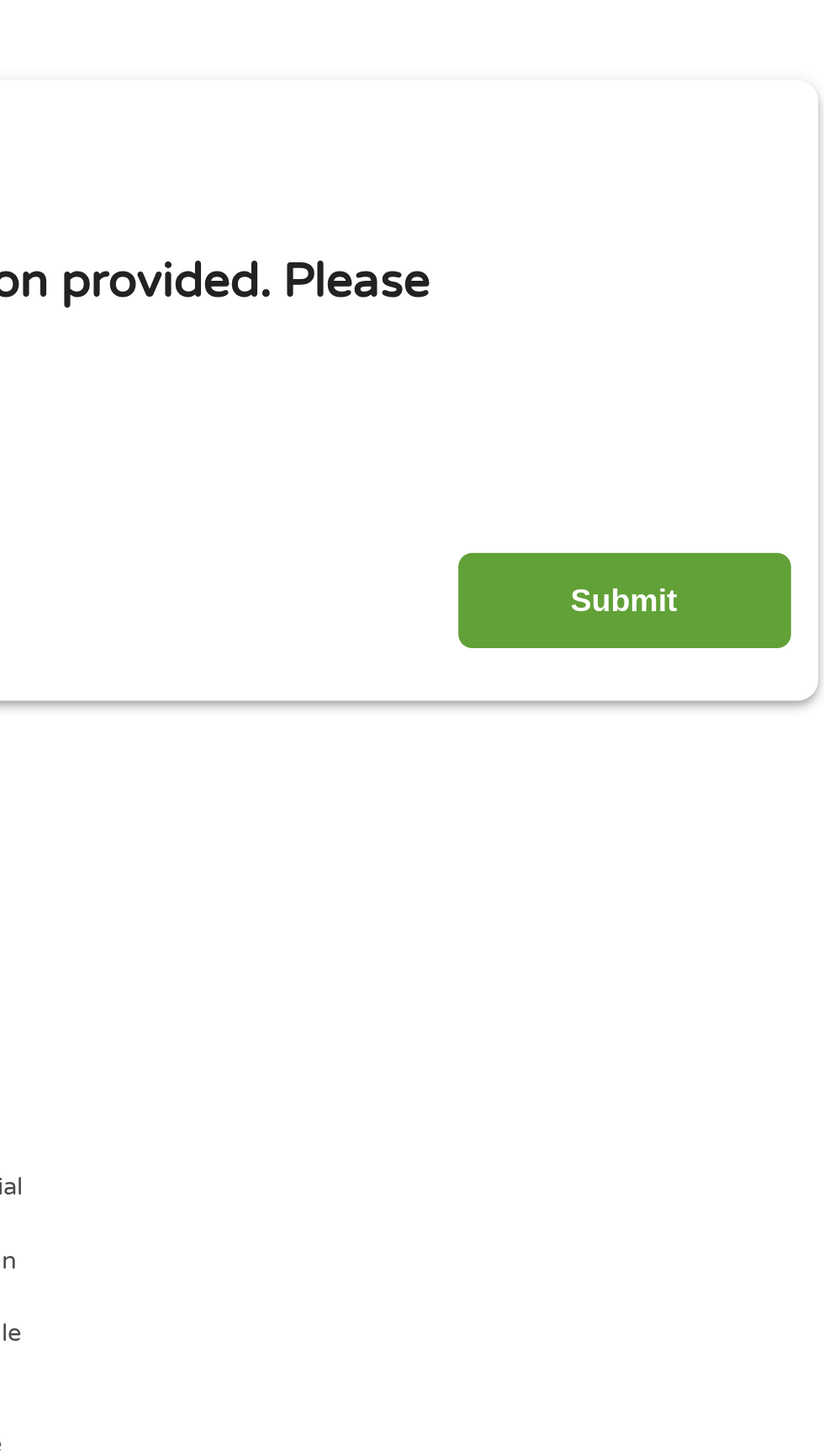
click at [745, 455] on input "Submit" at bounding box center [725, 456] width 144 height 41
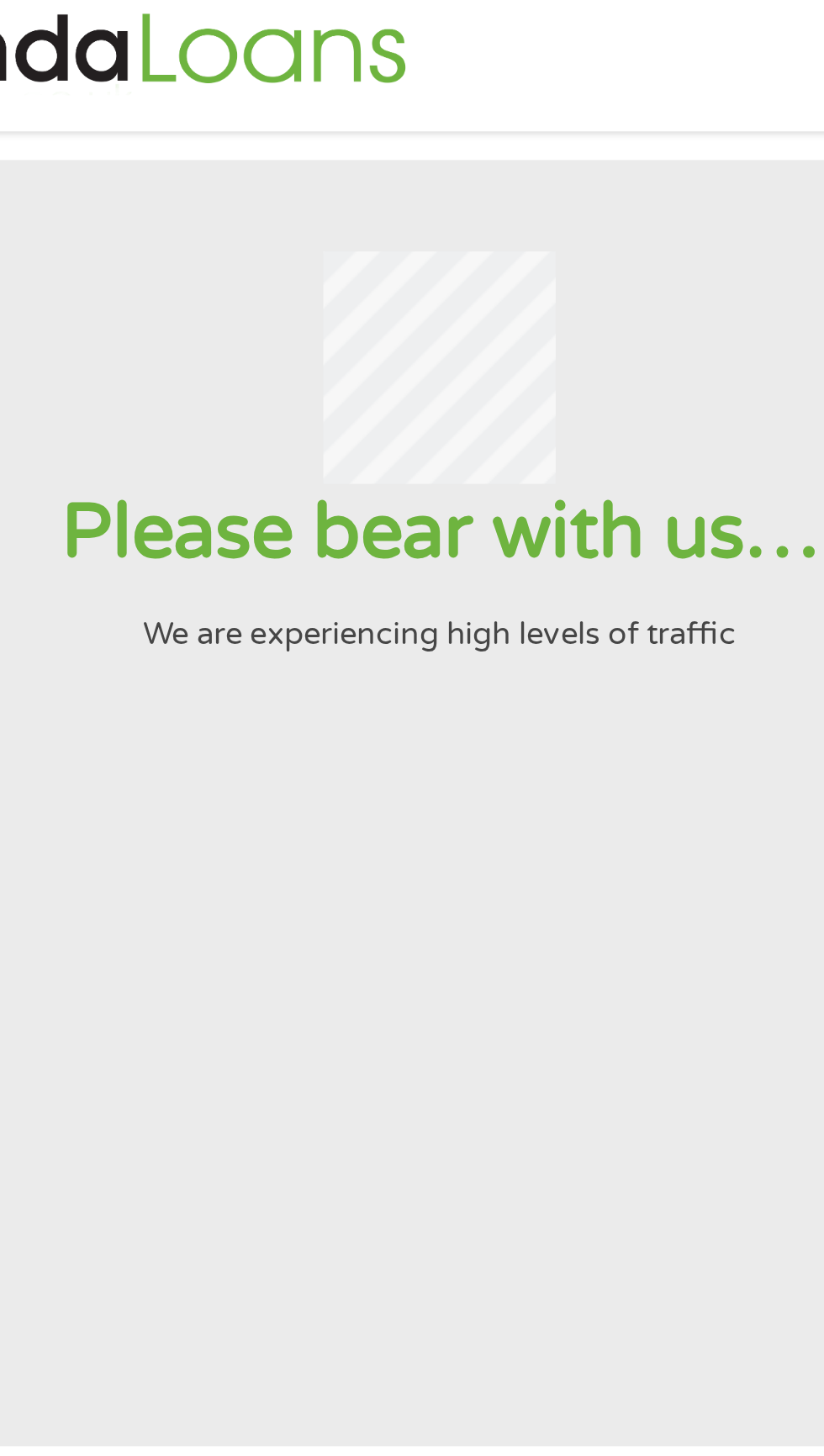
scroll to position [0, 0]
